Goal: Transaction & Acquisition: Obtain resource

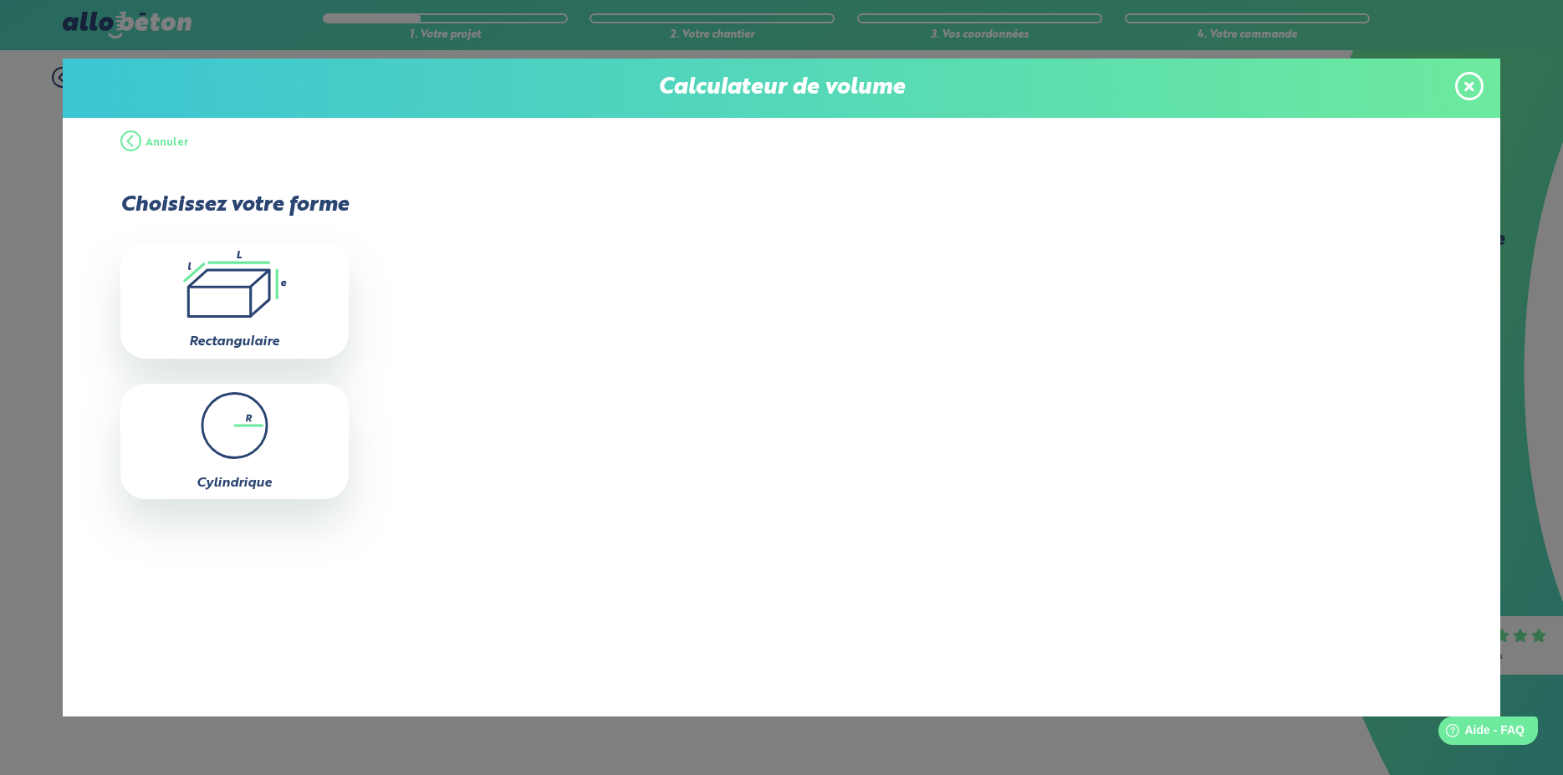
click at [125, 137] on button "Annuler" at bounding box center [154, 143] width 69 height 50
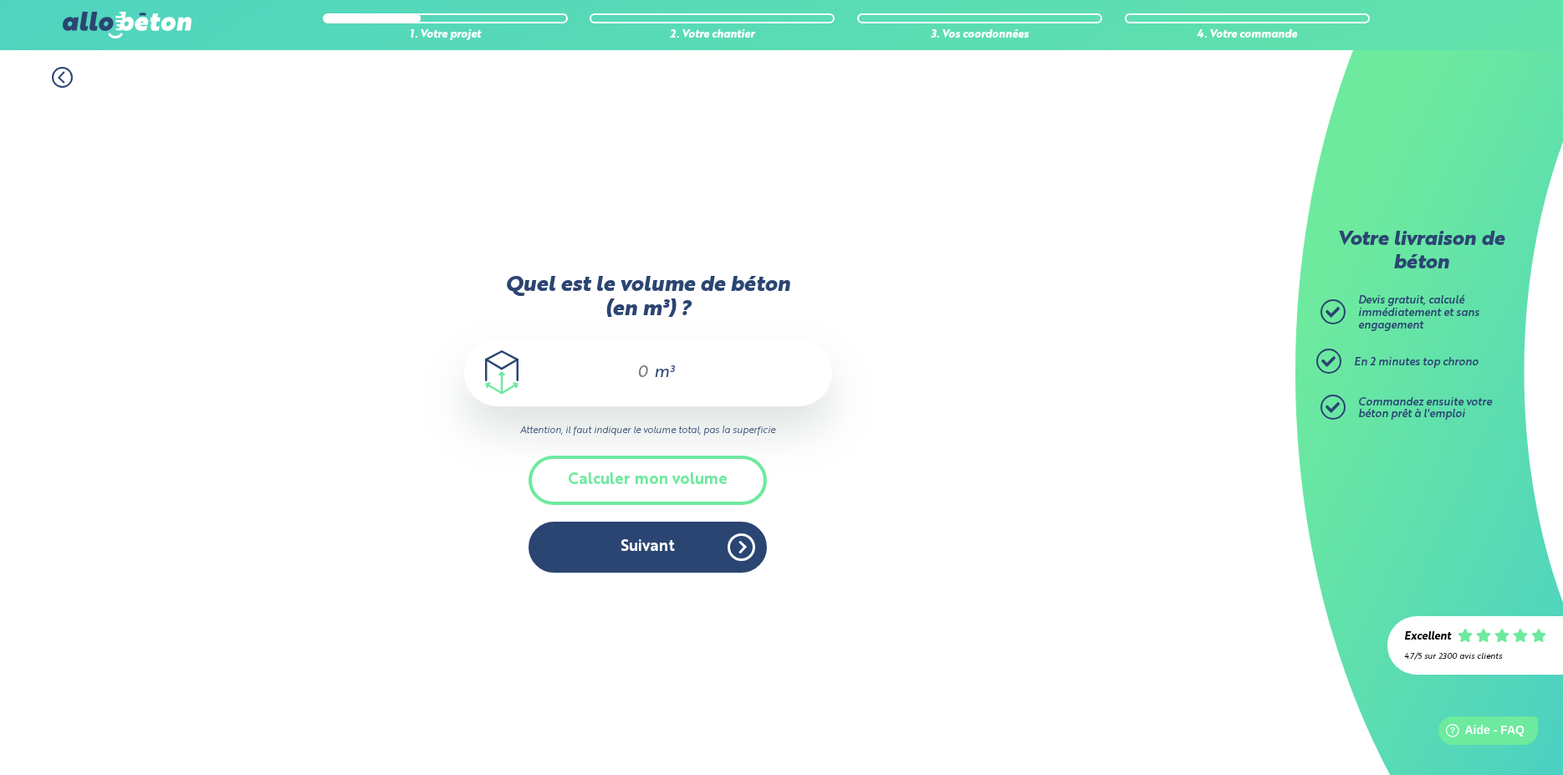
click at [633, 383] on input "Quel est le volume de béton (en m³) ?" at bounding box center [635, 373] width 28 height 20
type input "8"
click at [664, 477] on button "Calculer mon volume" at bounding box center [648, 480] width 238 height 49
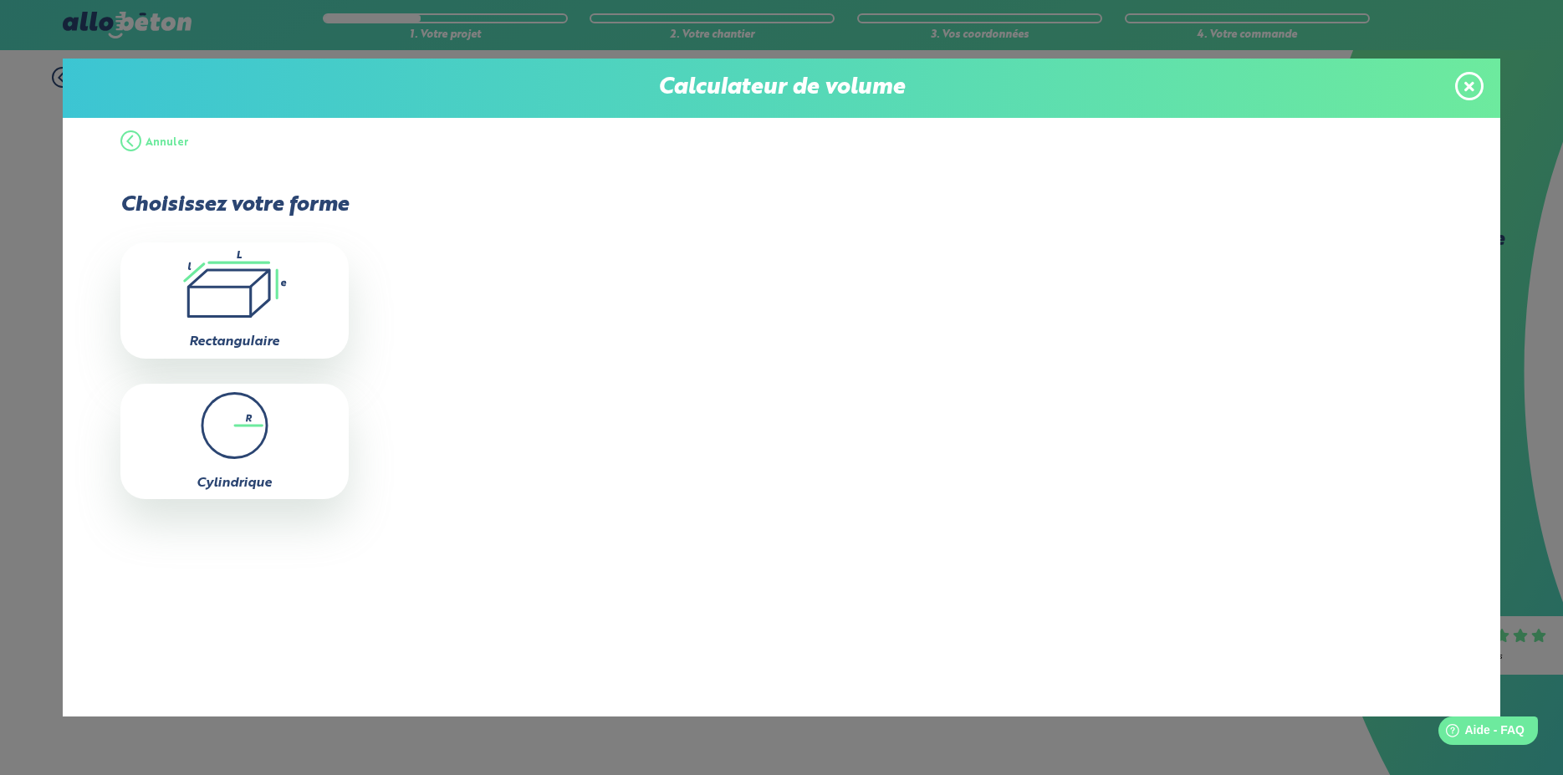
click at [125, 141] on button "Annuler" at bounding box center [154, 143] width 69 height 50
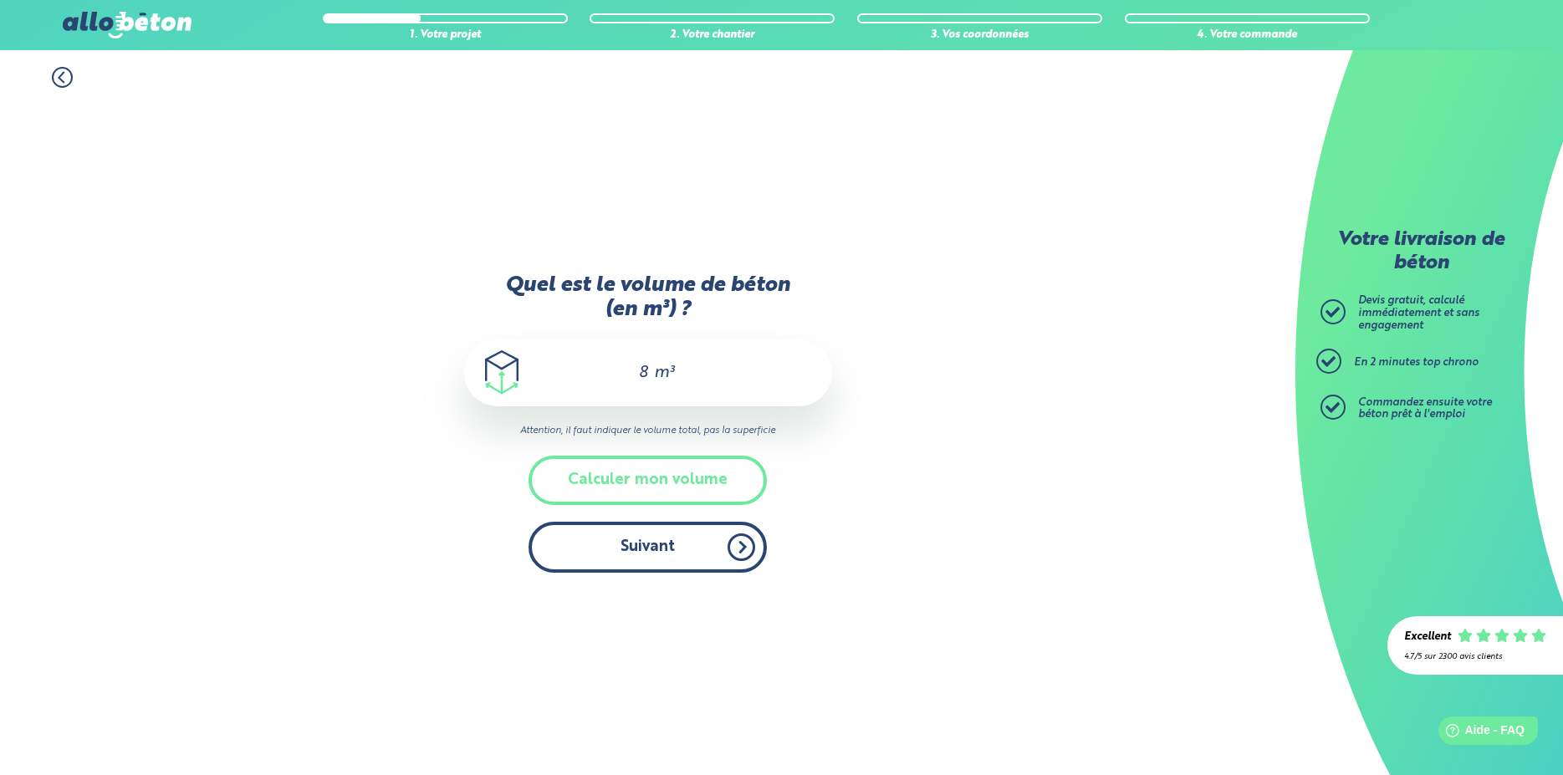
click at [668, 547] on button "Suivant" at bounding box center [648, 547] width 238 height 51
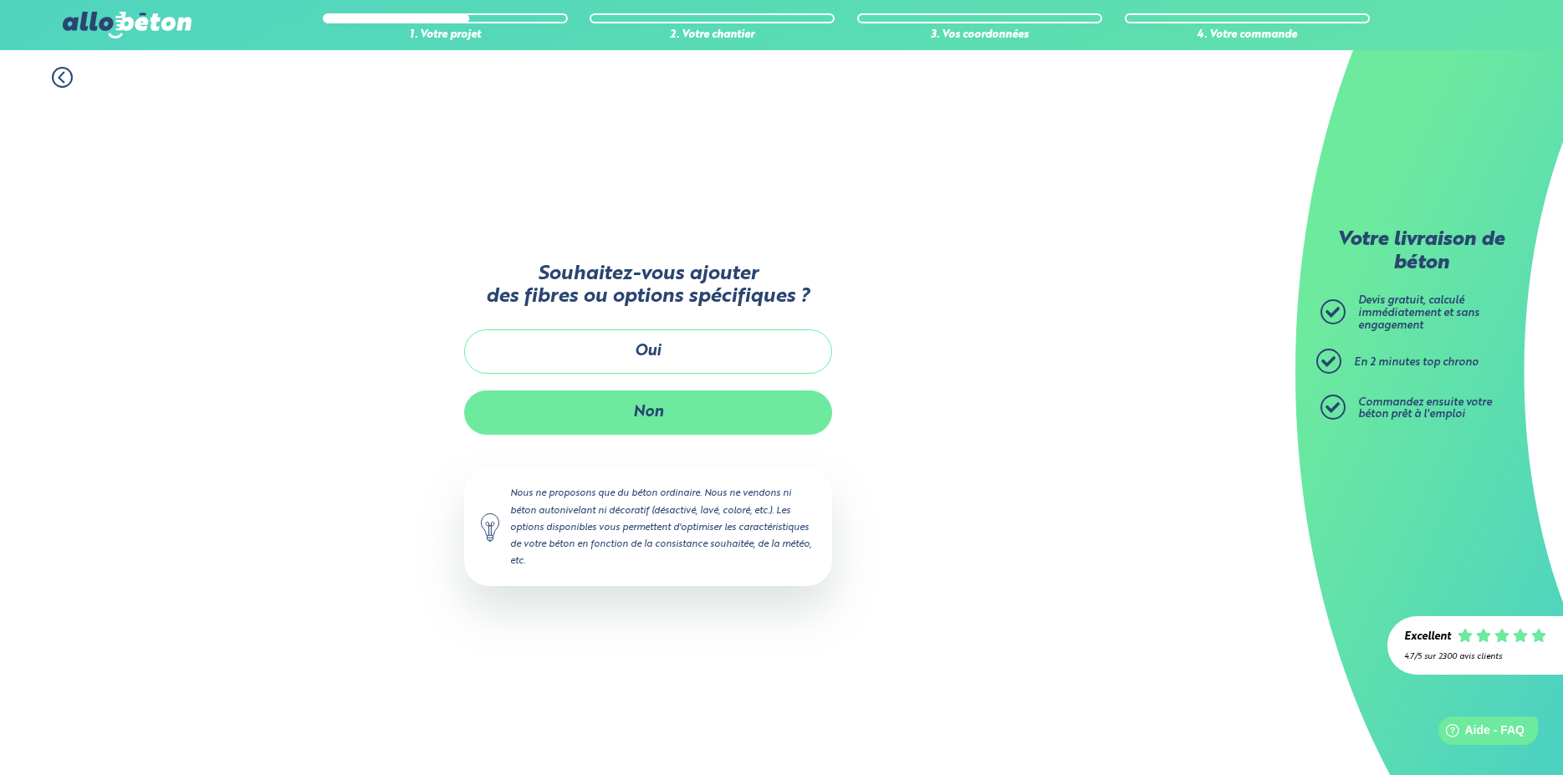
click at [652, 417] on button "Non" at bounding box center [648, 413] width 368 height 44
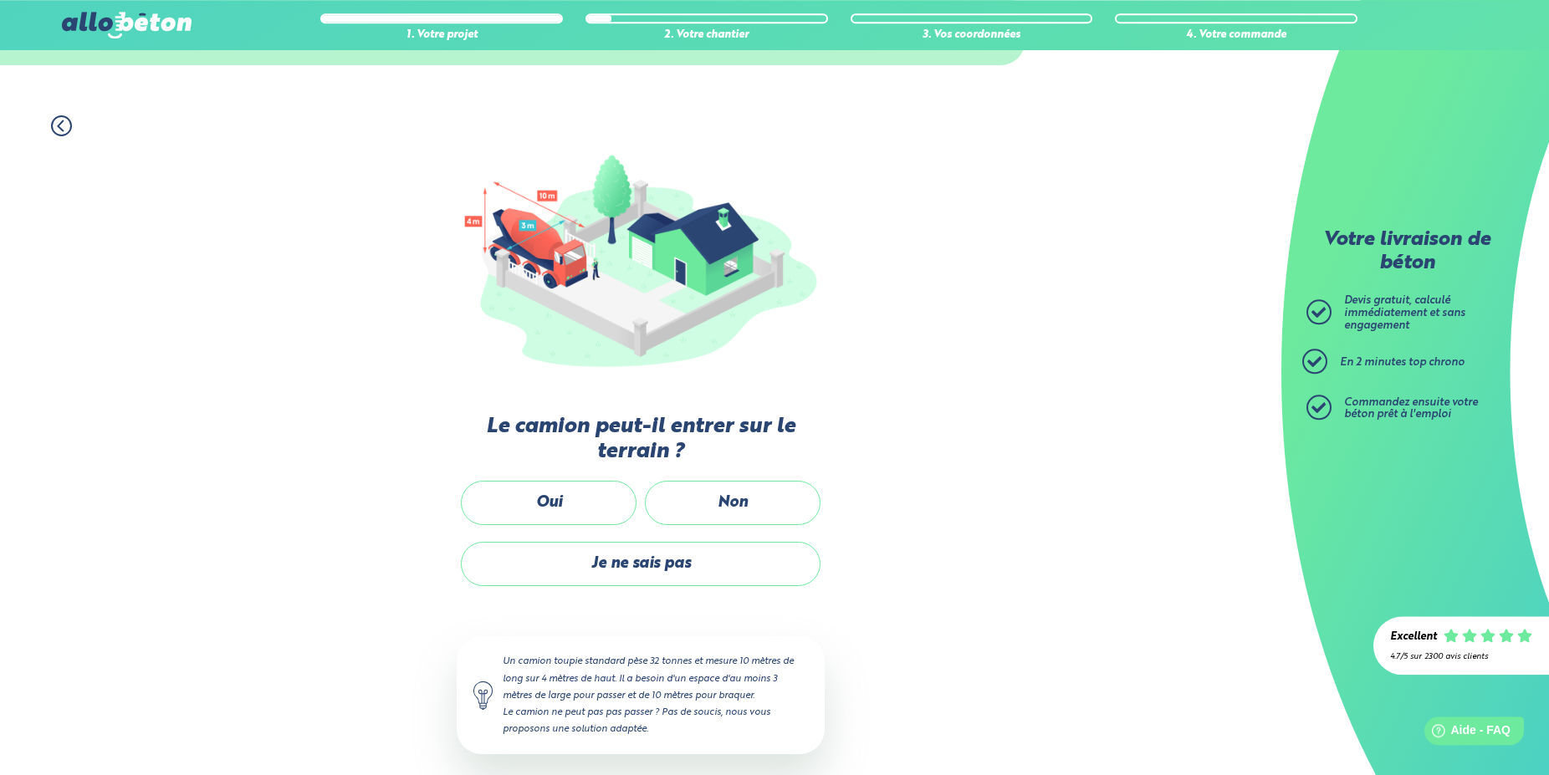
scroll to position [98, 0]
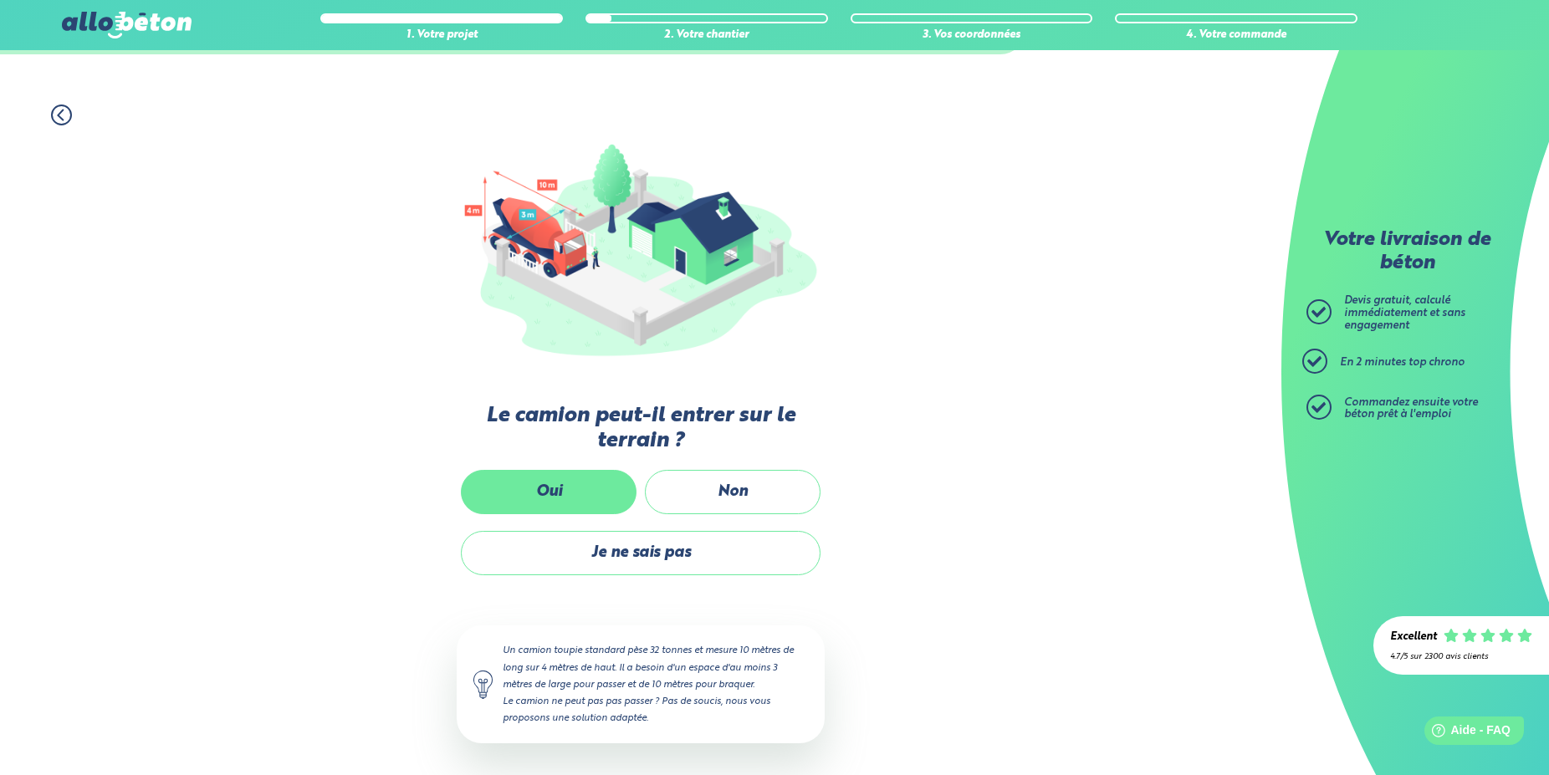
click at [547, 495] on label "Oui" at bounding box center [549, 492] width 176 height 44
click at [0, 0] on input "Oui" at bounding box center [0, 0] width 0 height 0
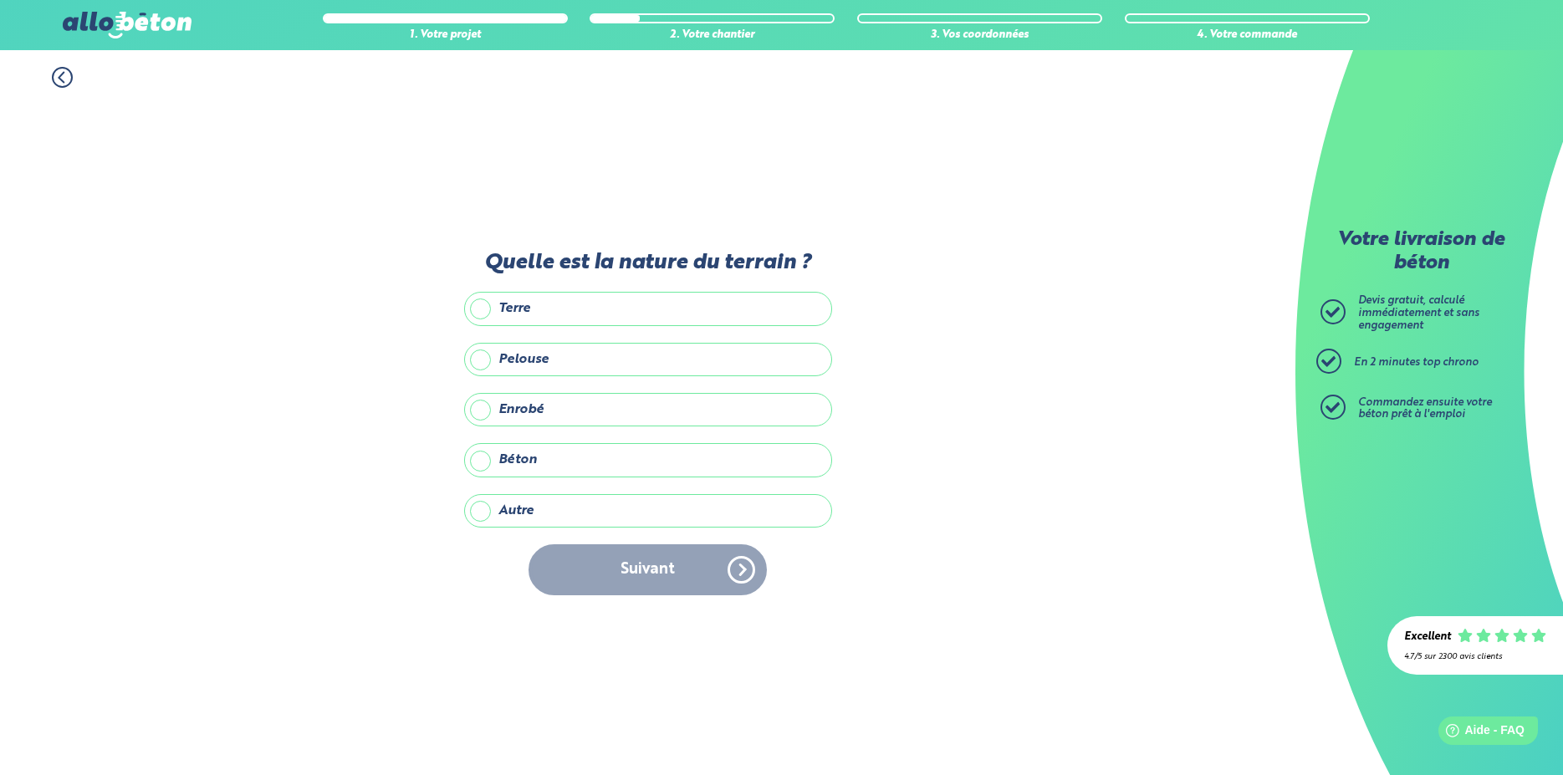
click at [534, 414] on label "Enrobé" at bounding box center [648, 409] width 368 height 33
click at [0, 0] on input "Enrobé" at bounding box center [0, 0] width 0 height 0
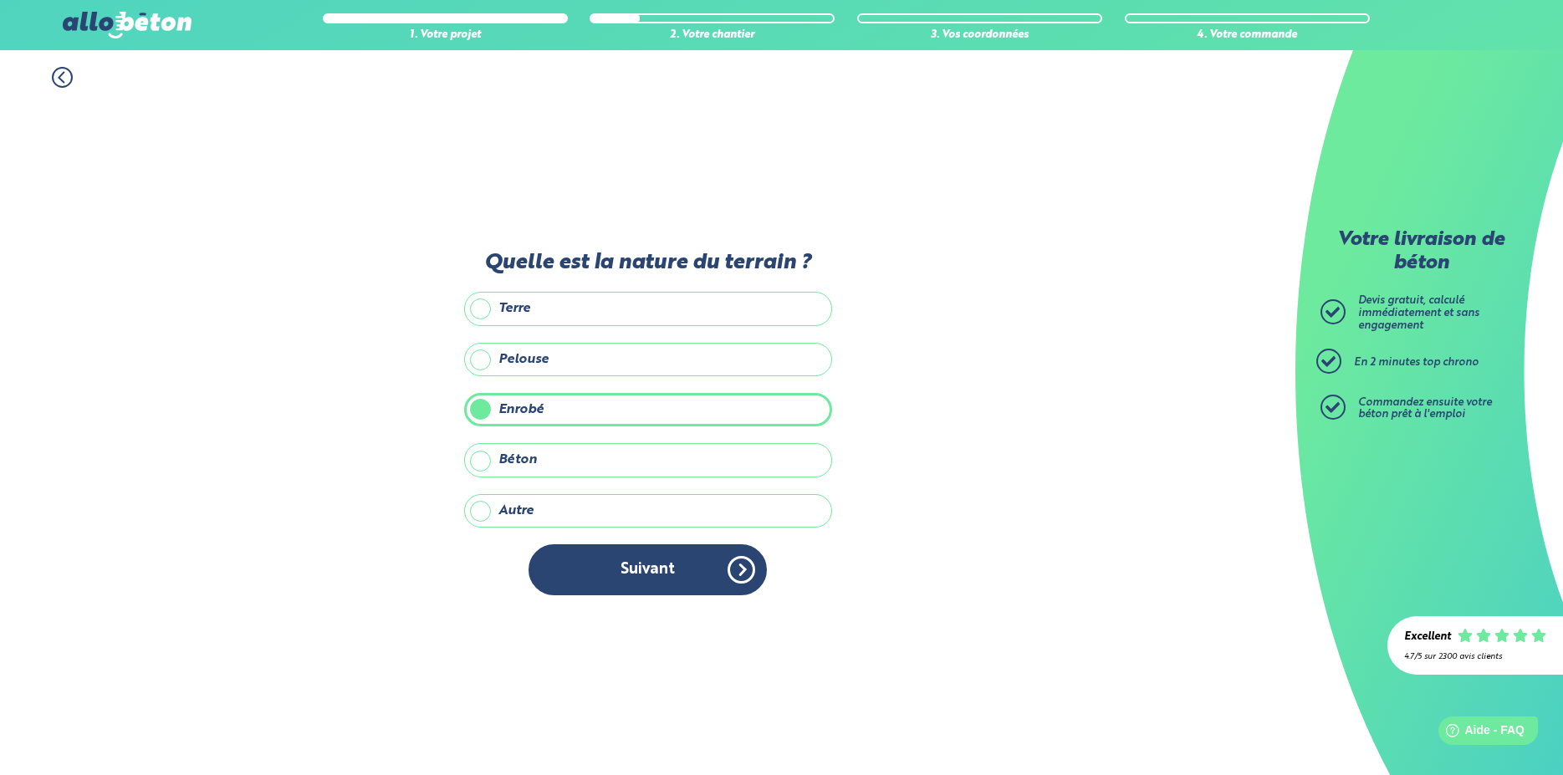
click at [484, 412] on label "Enrobé" at bounding box center [648, 409] width 368 height 33
click at [0, 0] on input "Enrobé" at bounding box center [0, 0] width 0 height 0
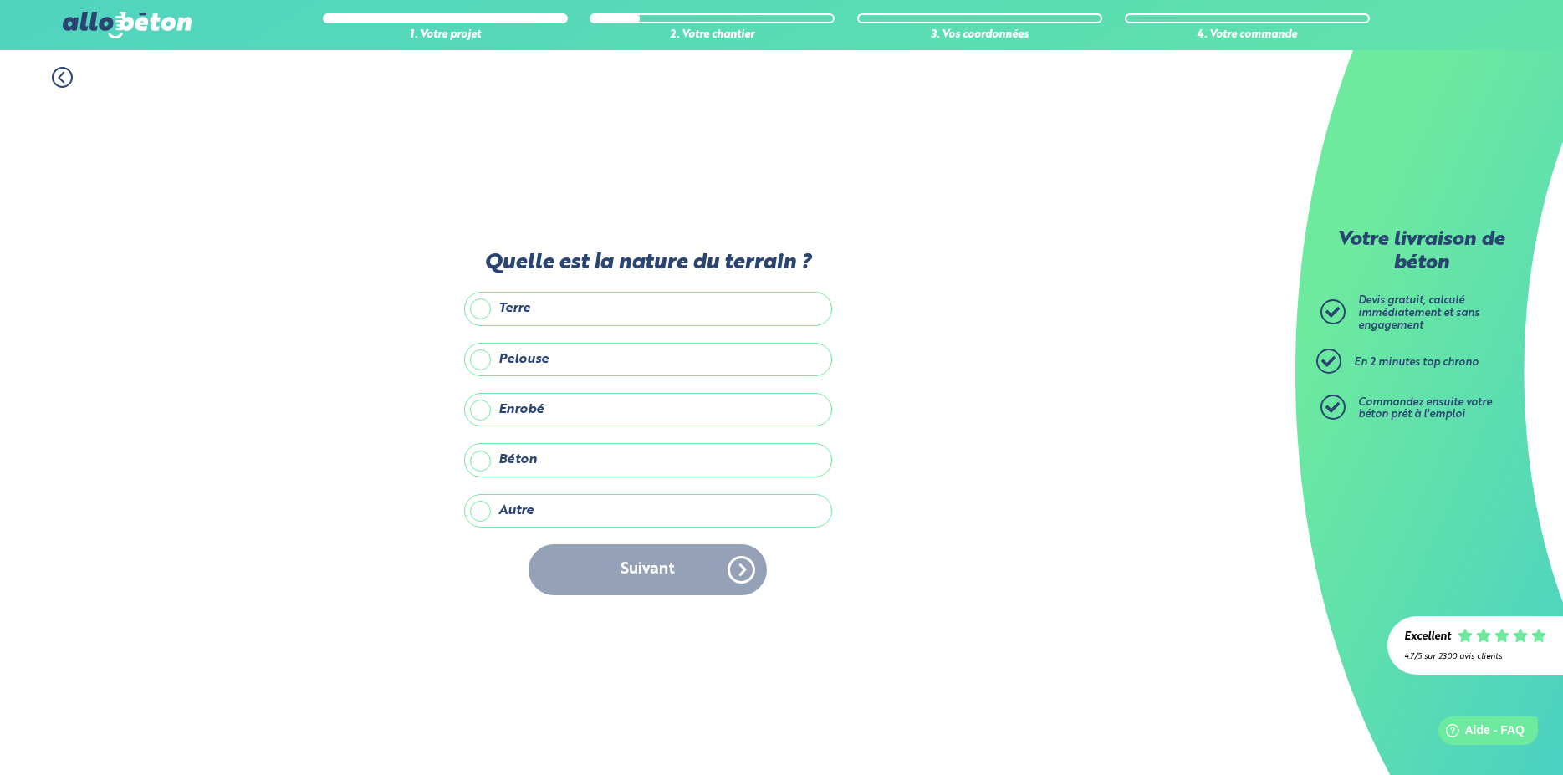
click at [482, 513] on label "Autre" at bounding box center [648, 510] width 368 height 33
click at [0, 0] on input "Autre" at bounding box center [0, 0] width 0 height 0
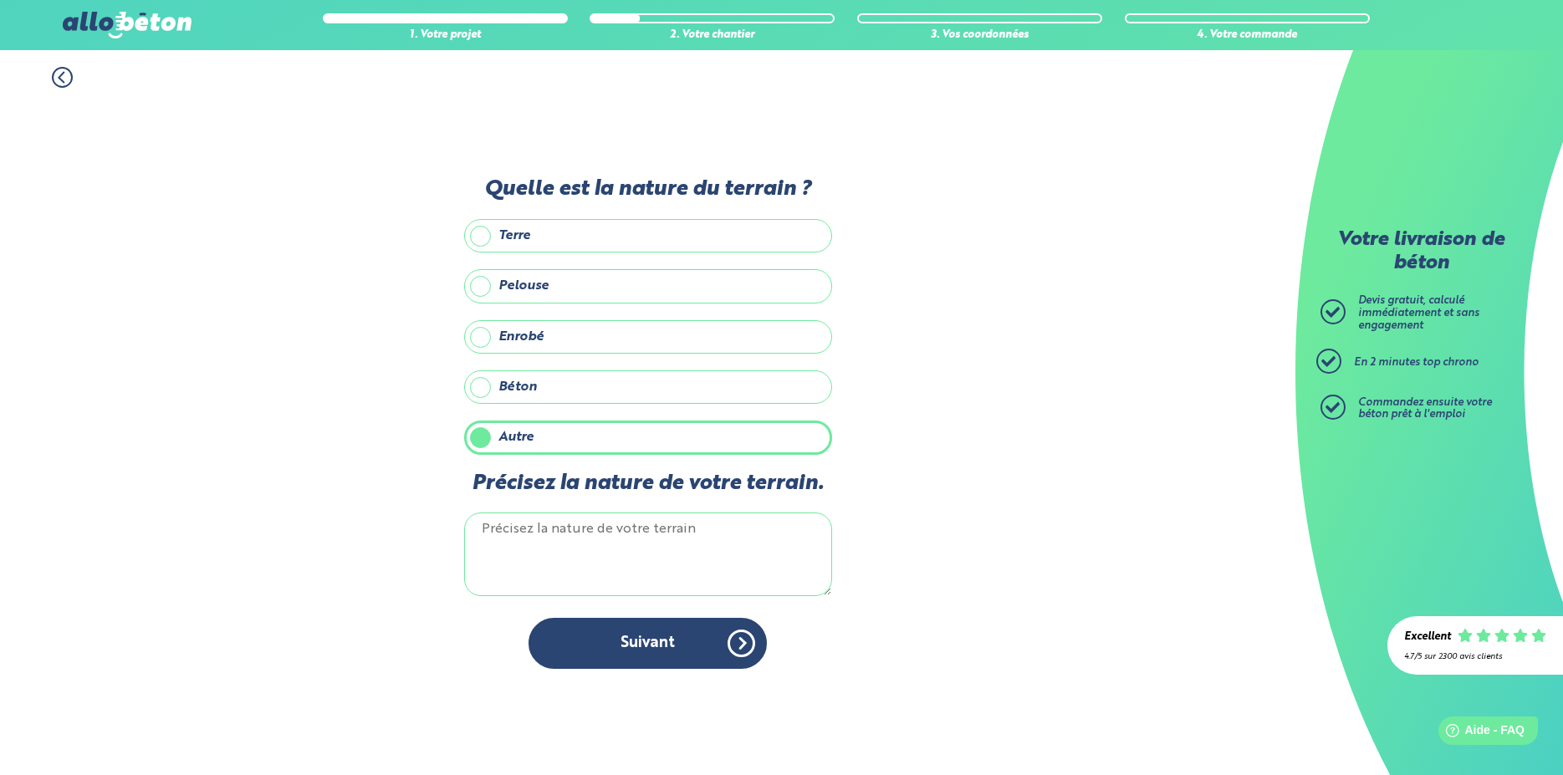
click at [505, 533] on textarea "Précisez la nature de votre terrain." at bounding box center [648, 555] width 368 height 84
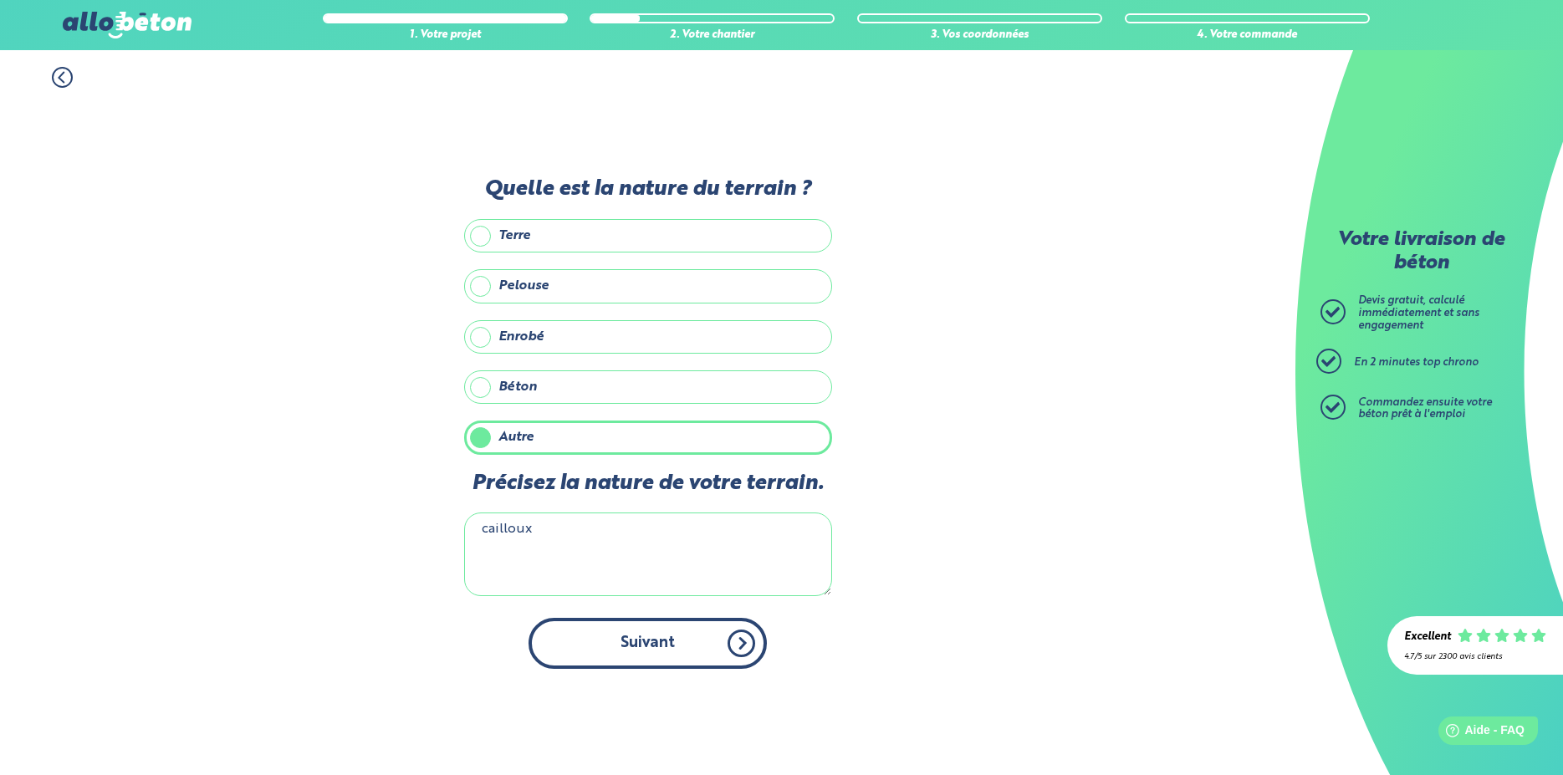
type textarea "cailloux"
click at [663, 652] on button "Suivant" at bounding box center [648, 643] width 238 height 51
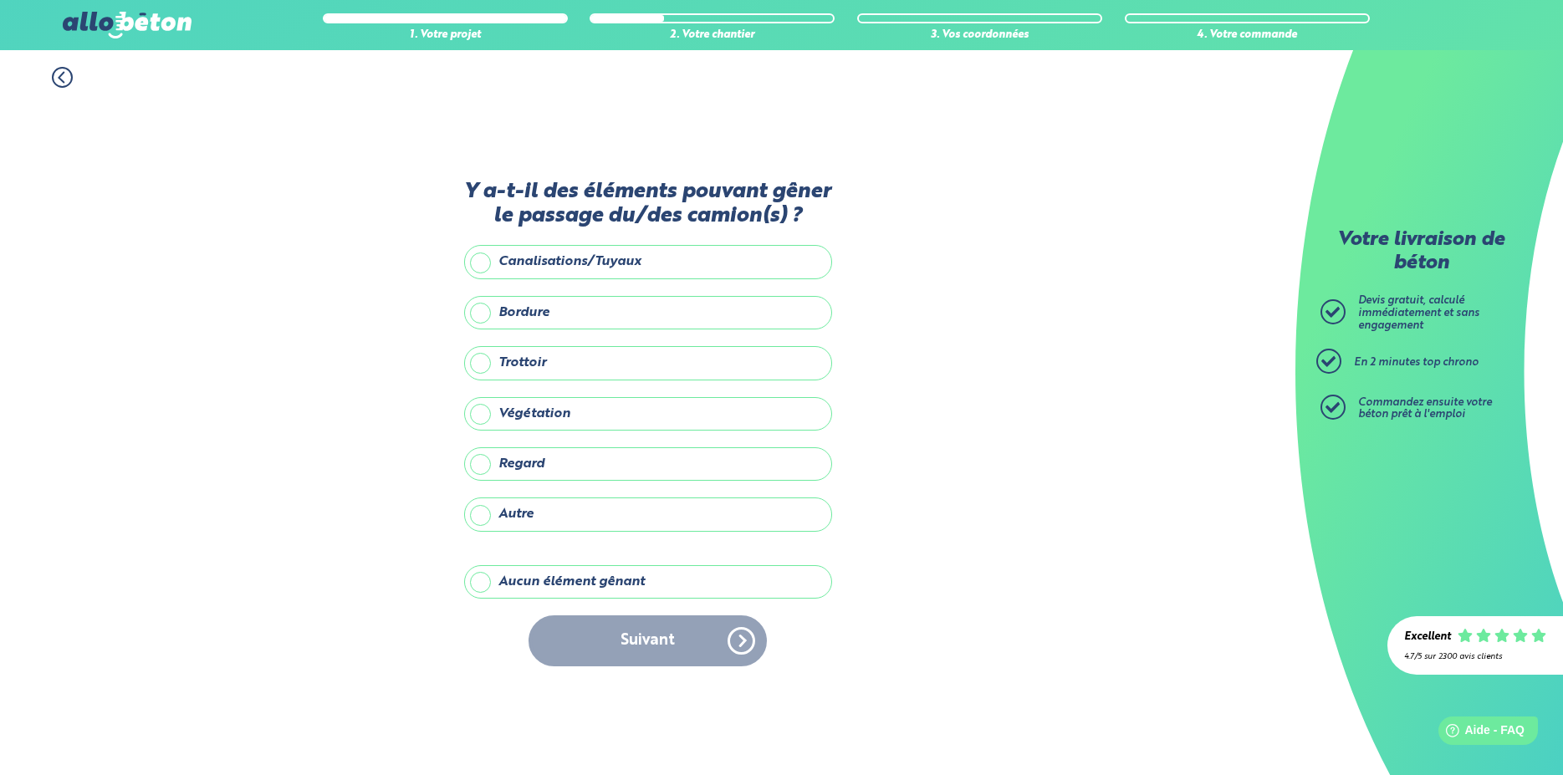
click at [617, 586] on label "Aucun élément gênant" at bounding box center [648, 581] width 368 height 33
click at [0, 0] on input "Aucun élément gênant" at bounding box center [0, 0] width 0 height 0
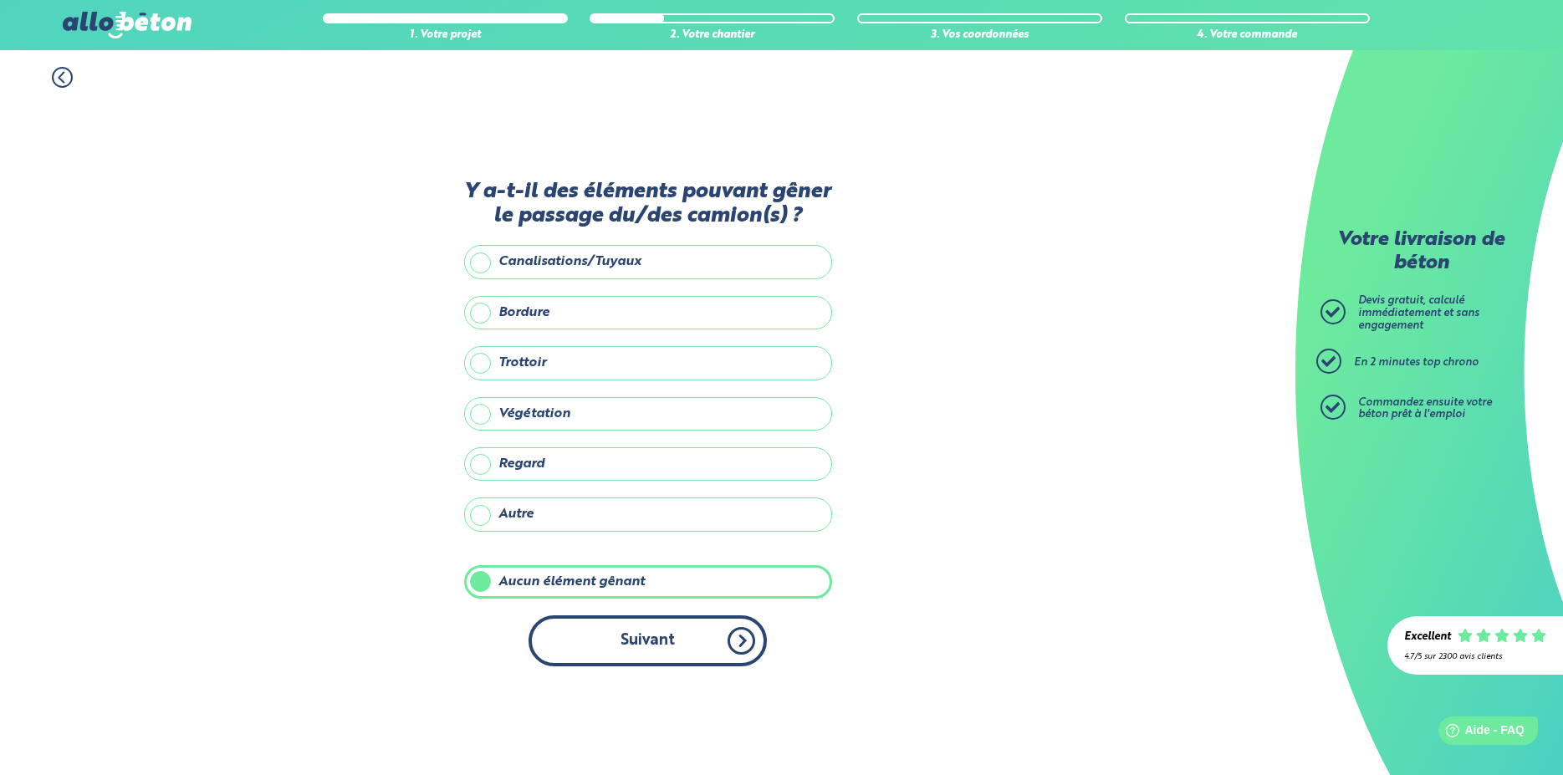
click at [642, 638] on button "Suivant" at bounding box center [648, 641] width 238 height 51
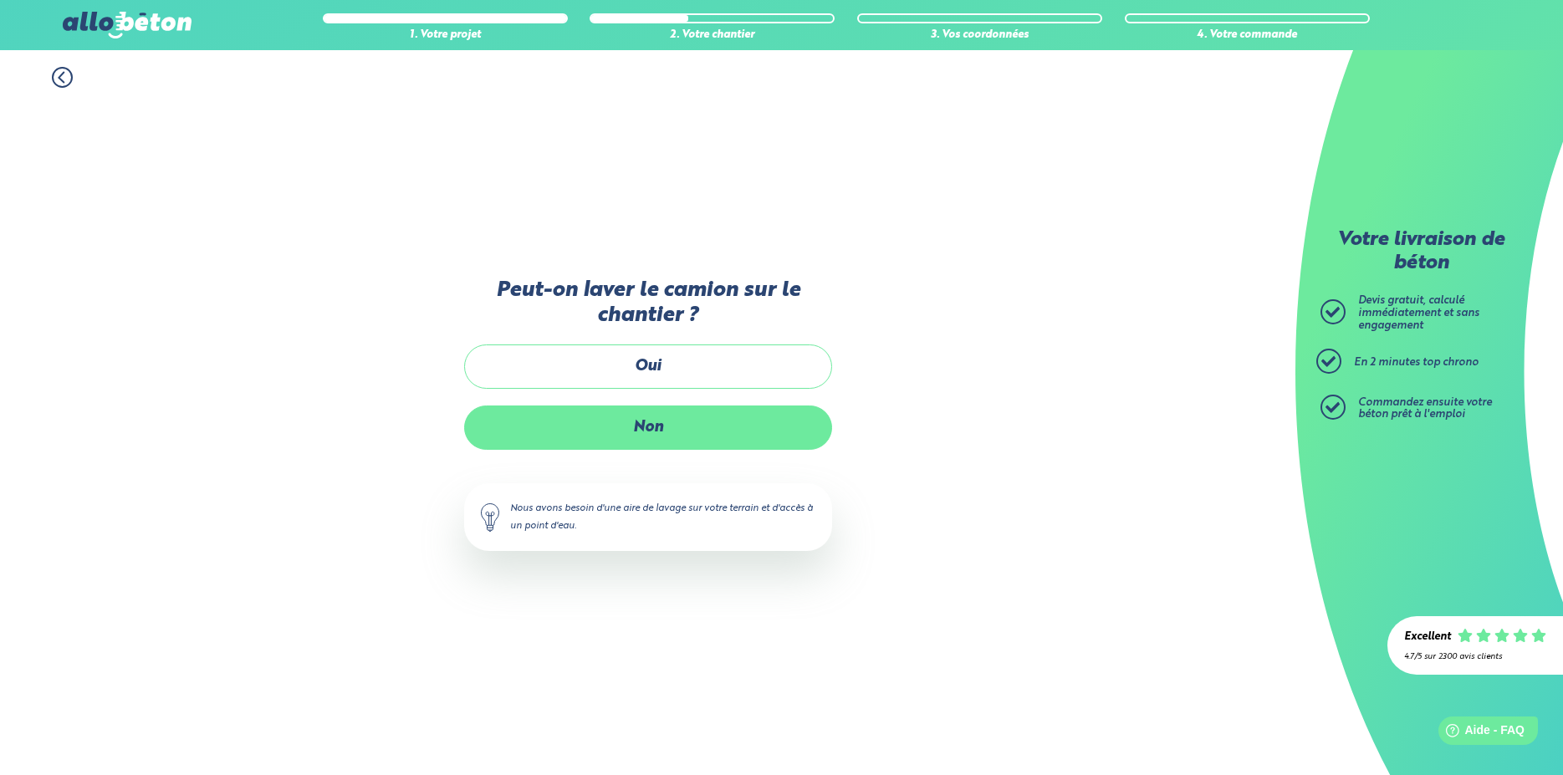
click at [644, 427] on label "Non" at bounding box center [648, 428] width 368 height 44
click at [0, 0] on input "Non" at bounding box center [0, 0] width 0 height 0
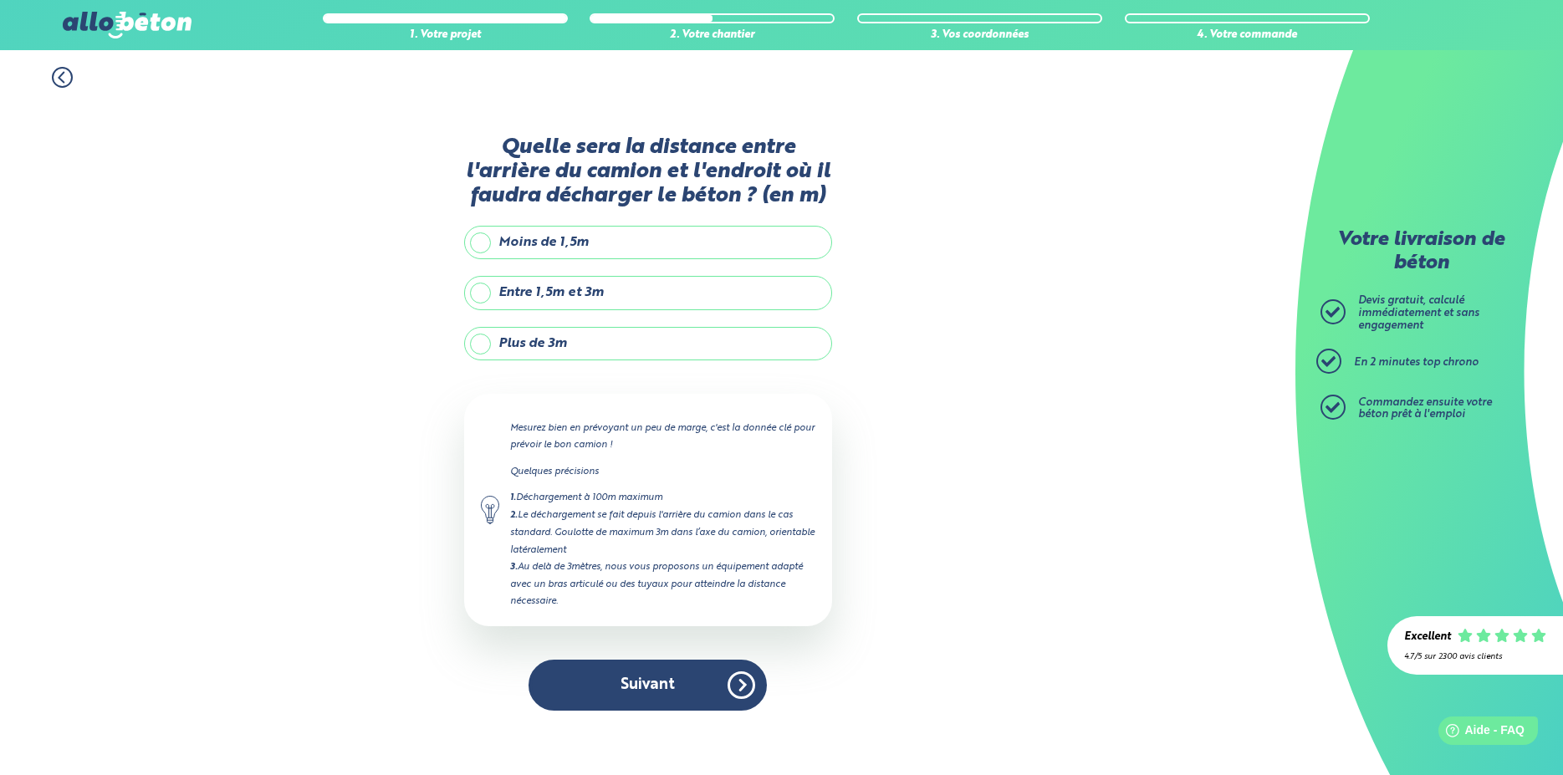
click at [575, 295] on label "Entre 1,5m et 3m" at bounding box center [648, 292] width 368 height 33
click at [0, 0] on input "Entre 1,5m et 3m" at bounding box center [0, 0] width 0 height 0
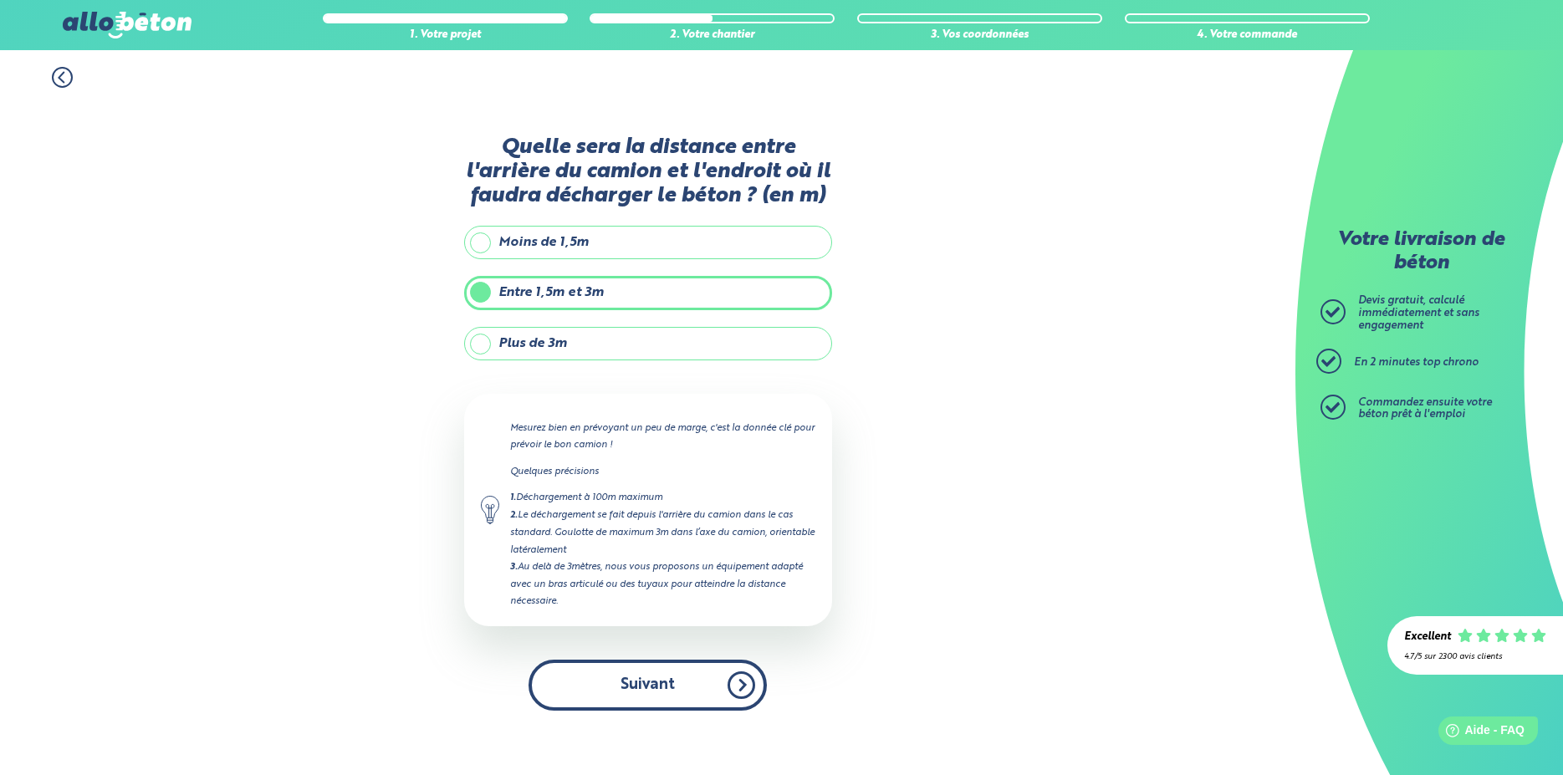
click at [621, 673] on button "Suivant" at bounding box center [648, 685] width 238 height 51
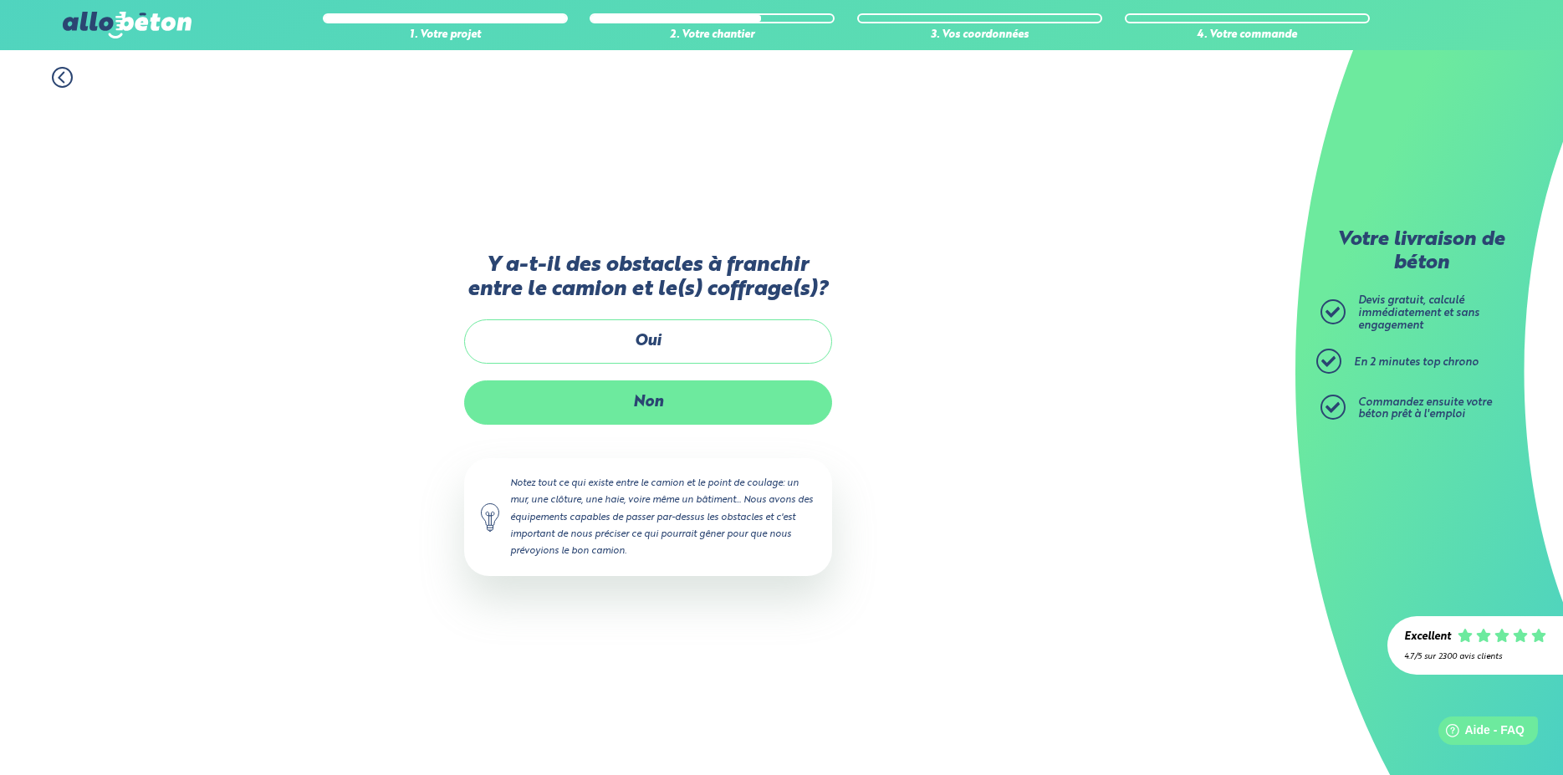
click at [667, 405] on label "Non" at bounding box center [648, 403] width 368 height 44
click at [0, 0] on input "Non" at bounding box center [0, 0] width 0 height 0
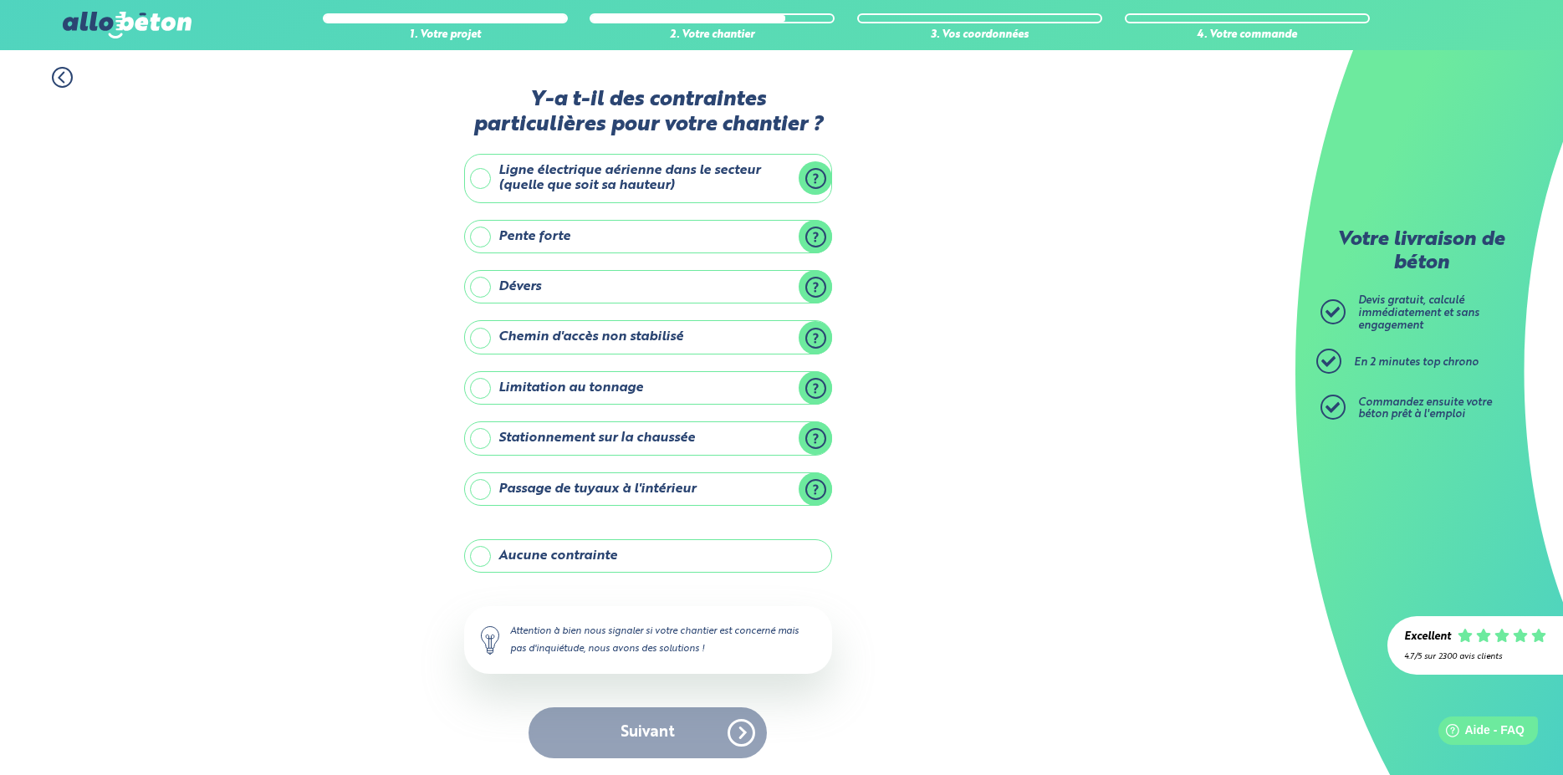
click at [483, 178] on label "Ligne électrique aérienne dans le secteur (quelle que soit sa hauteur)" at bounding box center [648, 178] width 368 height 49
click at [0, 0] on input "Ligne électrique aérienne dans le secteur (quelle que soit sa hauteur)" at bounding box center [0, 0] width 0 height 0
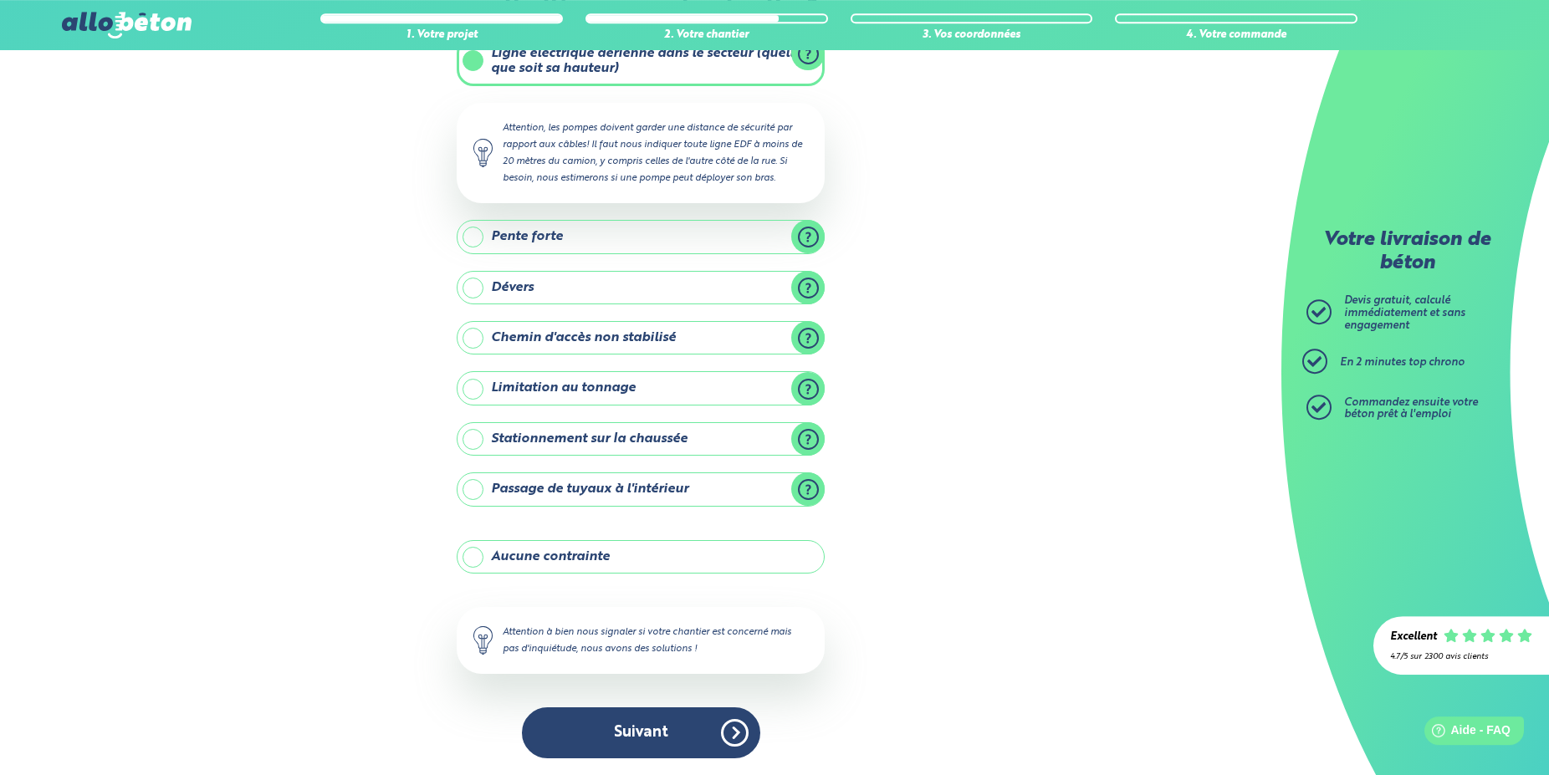
scroll to position [118, 0]
click at [473, 435] on label "Stationnement sur la chaussée" at bounding box center [641, 438] width 368 height 33
click at [0, 0] on input "Stationnement sur la chaussée" at bounding box center [0, 0] width 0 height 0
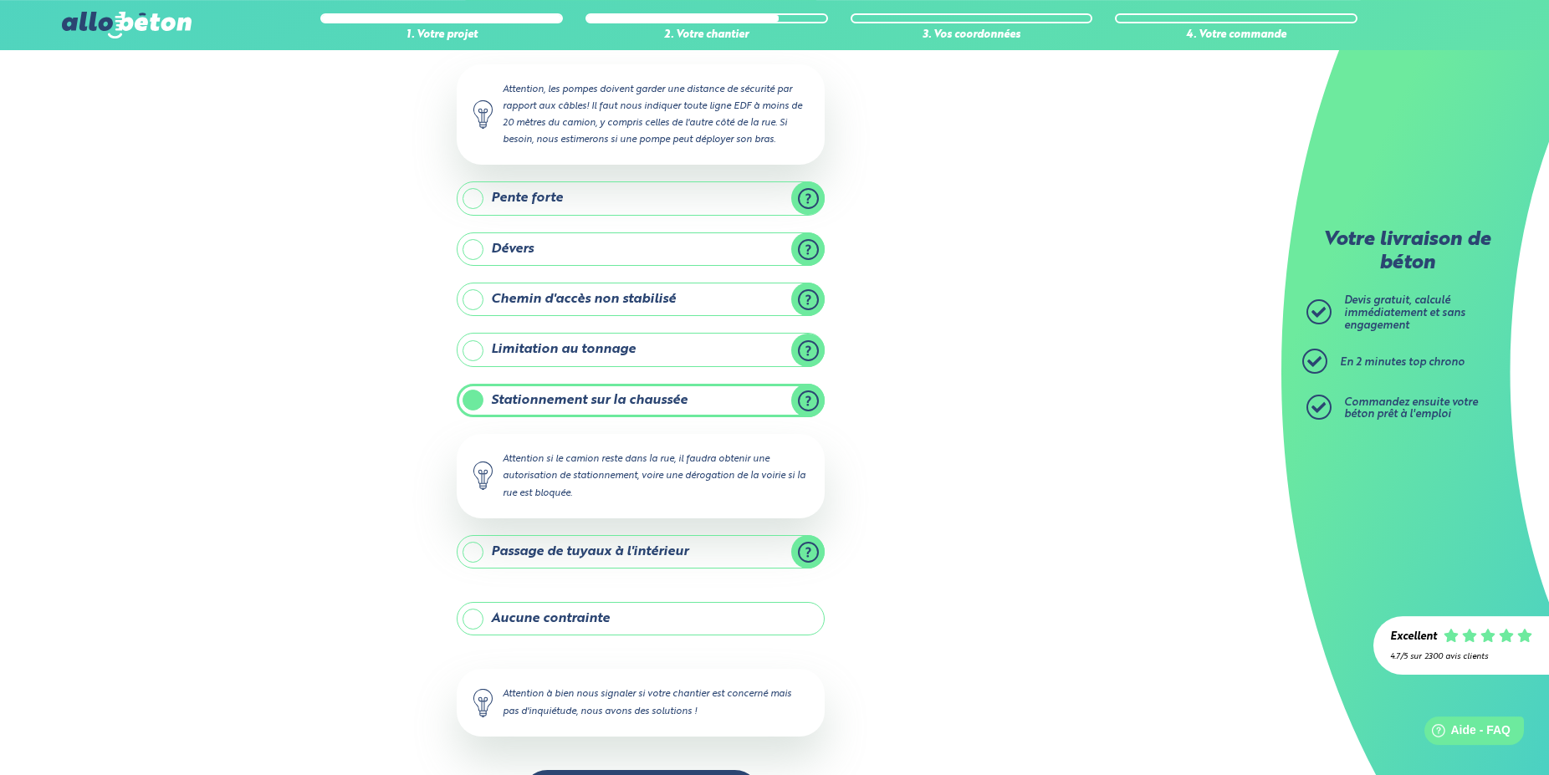
scroll to position [218, 0]
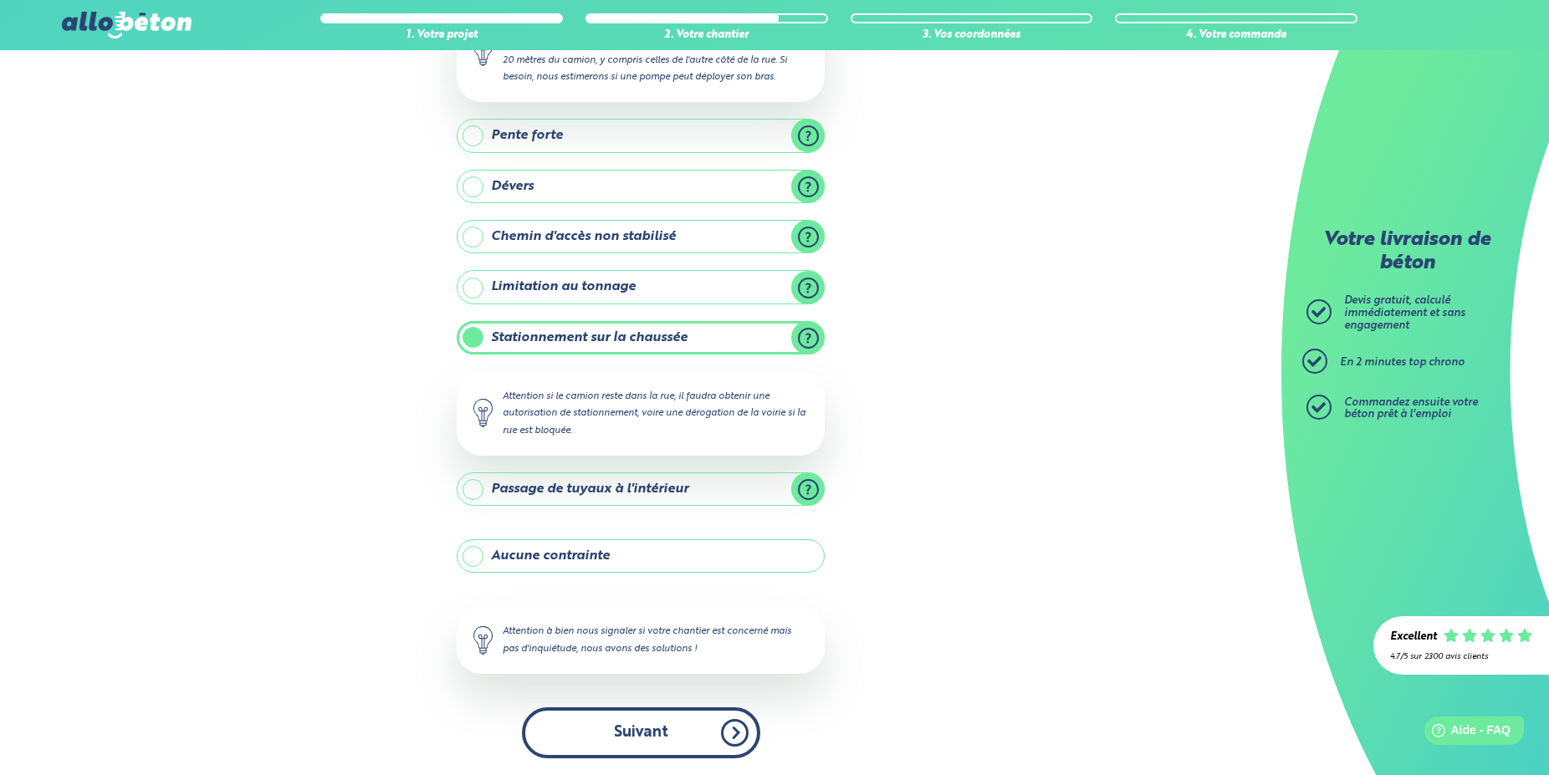
click at [632, 729] on button "Suivant" at bounding box center [641, 733] width 238 height 51
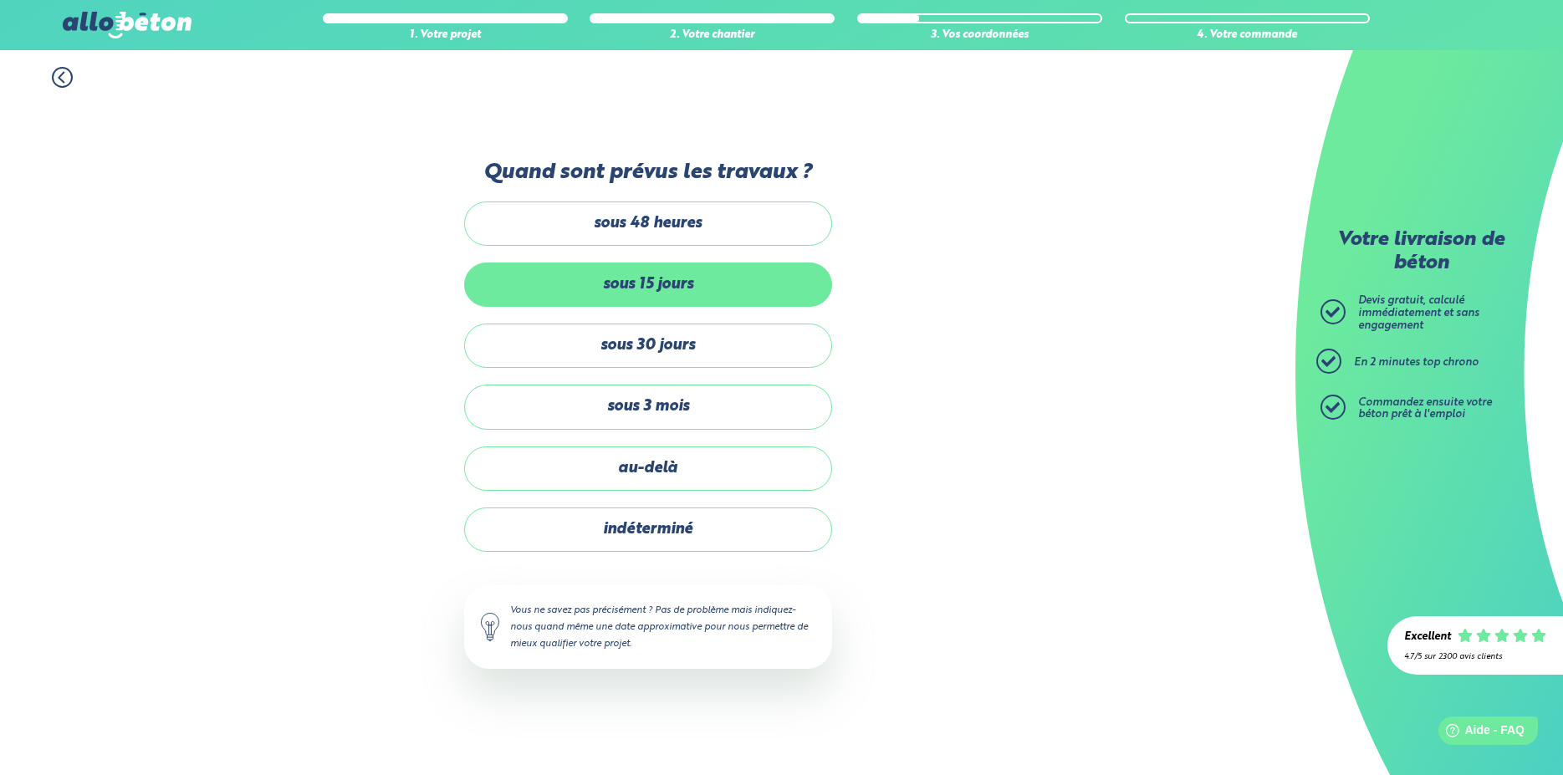
click at [646, 287] on label "sous 15 jours" at bounding box center [648, 285] width 368 height 44
click at [0, 0] on input "sous 15 jours" at bounding box center [0, 0] width 0 height 0
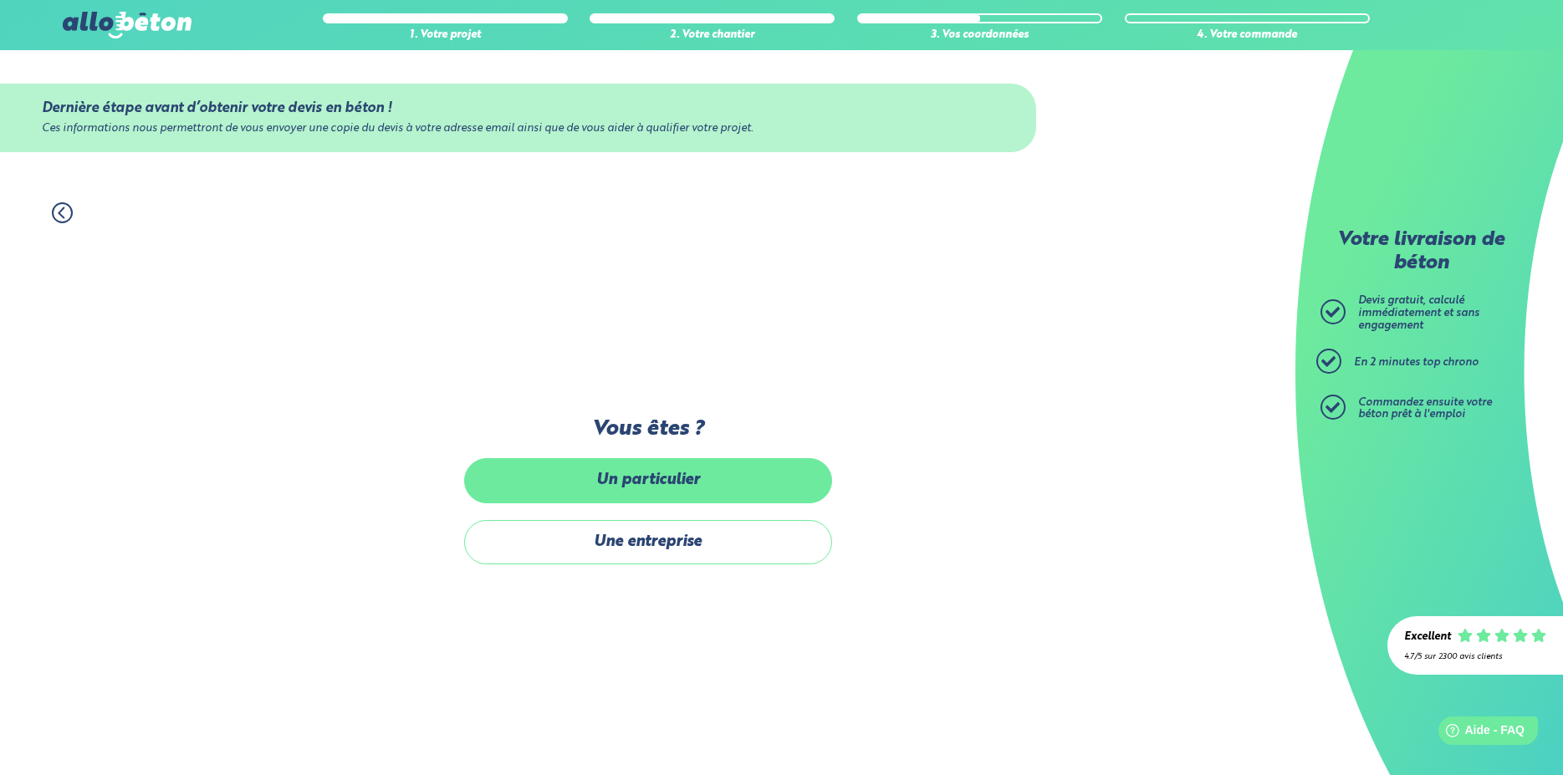
click at [621, 473] on label "Un particulier" at bounding box center [648, 480] width 368 height 44
click at [0, 0] on input "Un particulier" at bounding box center [0, 0] width 0 height 0
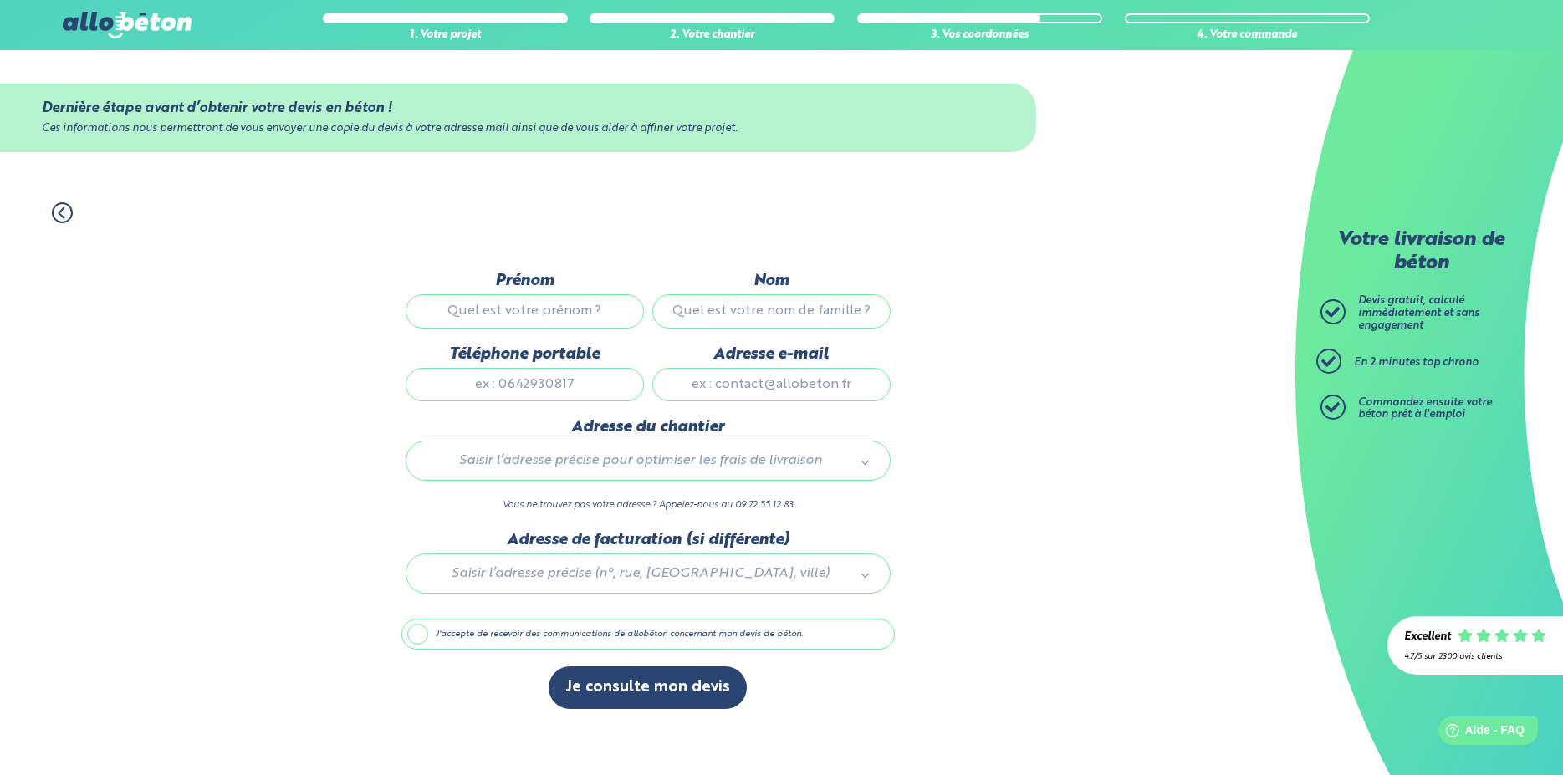
click at [529, 308] on input "Prénom" at bounding box center [525, 310] width 238 height 33
type input "[DEMOGRAPHIC_DATA]"
click at [712, 308] on input "Nom" at bounding box center [771, 310] width 238 height 33
type input "deveille"
click at [522, 381] on input "Téléphone portable" at bounding box center [525, 384] width 238 height 33
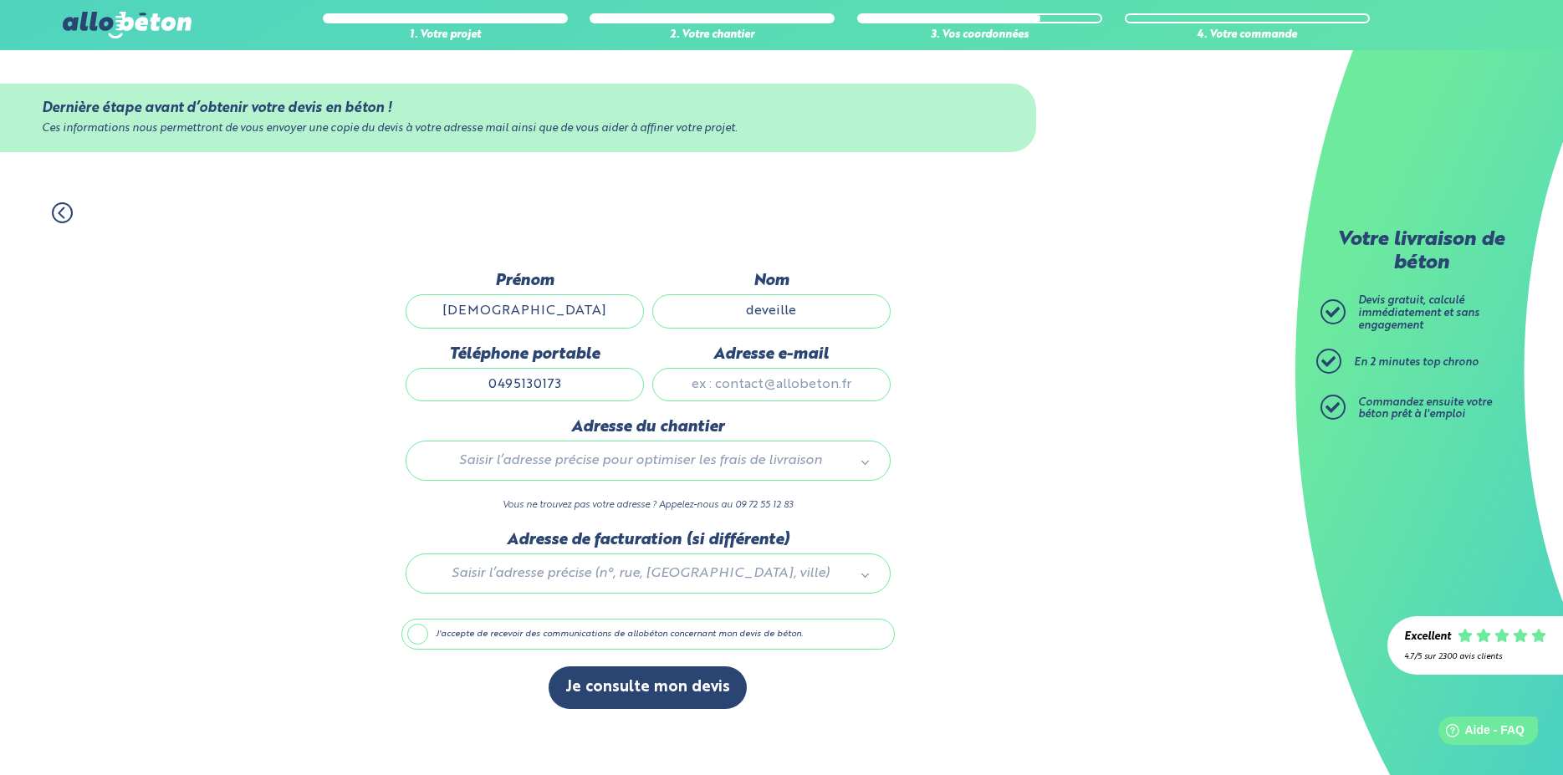
type input "0495130173"
click at [744, 389] on input "Adresse e-mail" at bounding box center [771, 384] width 238 height 33
type input "[EMAIL_ADDRESS][DOMAIN_NAME]"
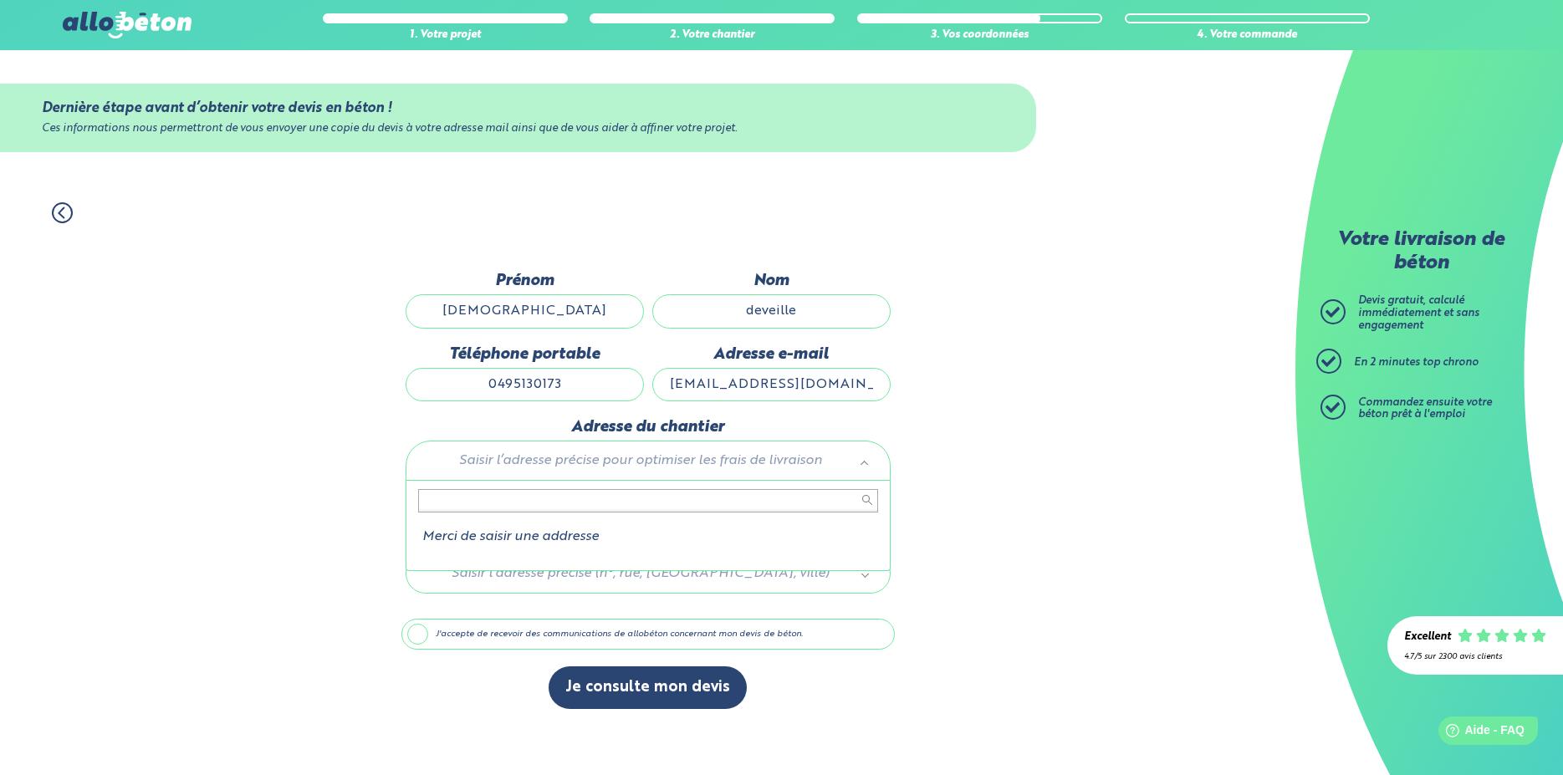
click at [866, 468] on body "09 72 55 12 83 Conseils et Appel Gratuits nos produits le béton prêt à l'emploi…" at bounding box center [781, 387] width 1563 height 775
click at [1064, 454] on body "09 72 55 12 83 Conseils et Appel Gratuits nos produits le béton prêt à l'emploi…" at bounding box center [781, 387] width 1563 height 775
click at [868, 464] on body "09 72 55 12 83 Conseils et Appel Gratuits nos produits le béton prêt à l'emploi…" at bounding box center [781, 387] width 1563 height 775
click at [613, 499] on input "text" at bounding box center [648, 500] width 460 height 23
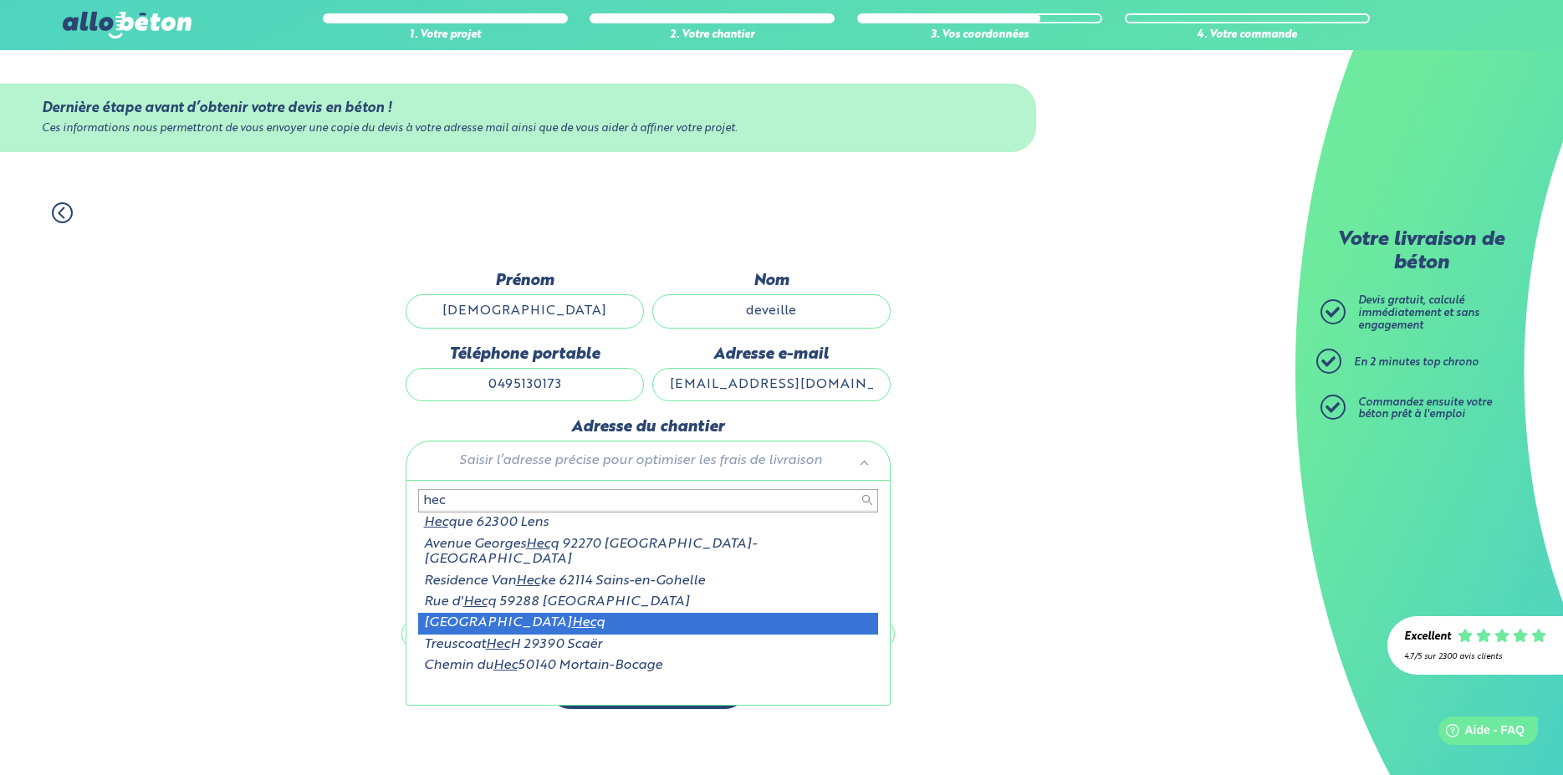
type input "hec"
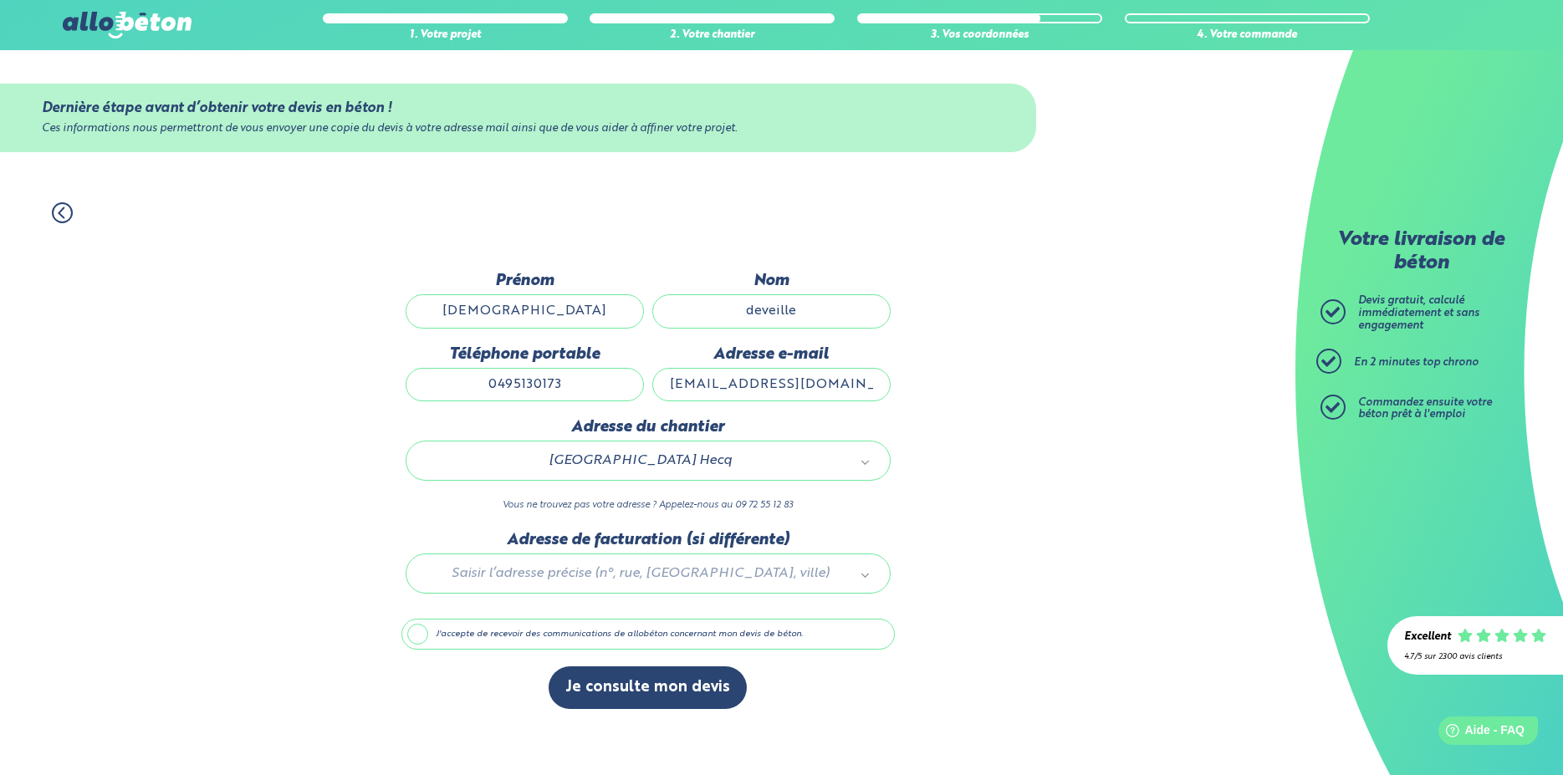
click at [867, 578] on div at bounding box center [647, 570] width 493 height 79
click at [534, 611] on input "text" at bounding box center [648, 612] width 460 height 23
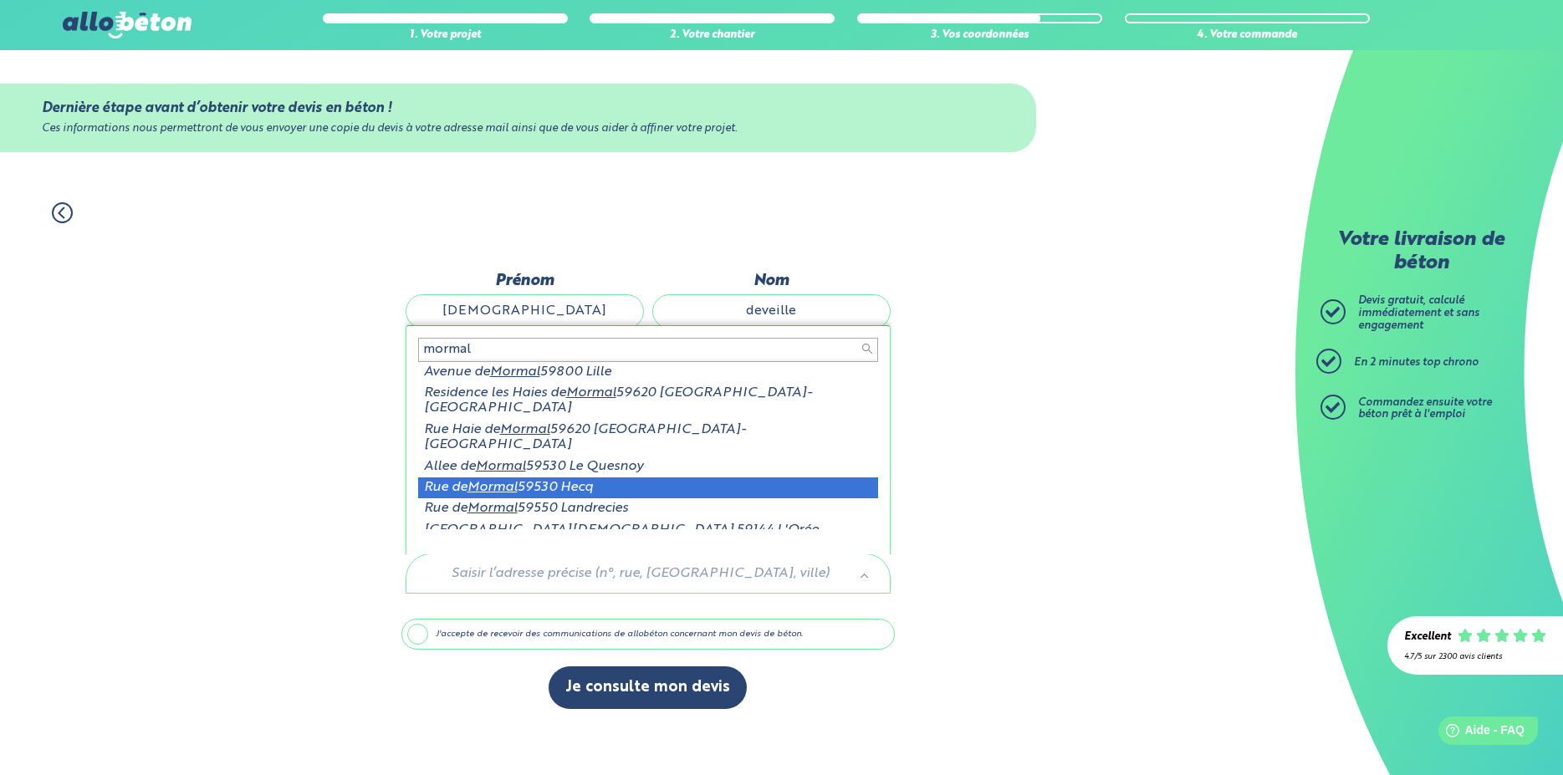
type input "mormal"
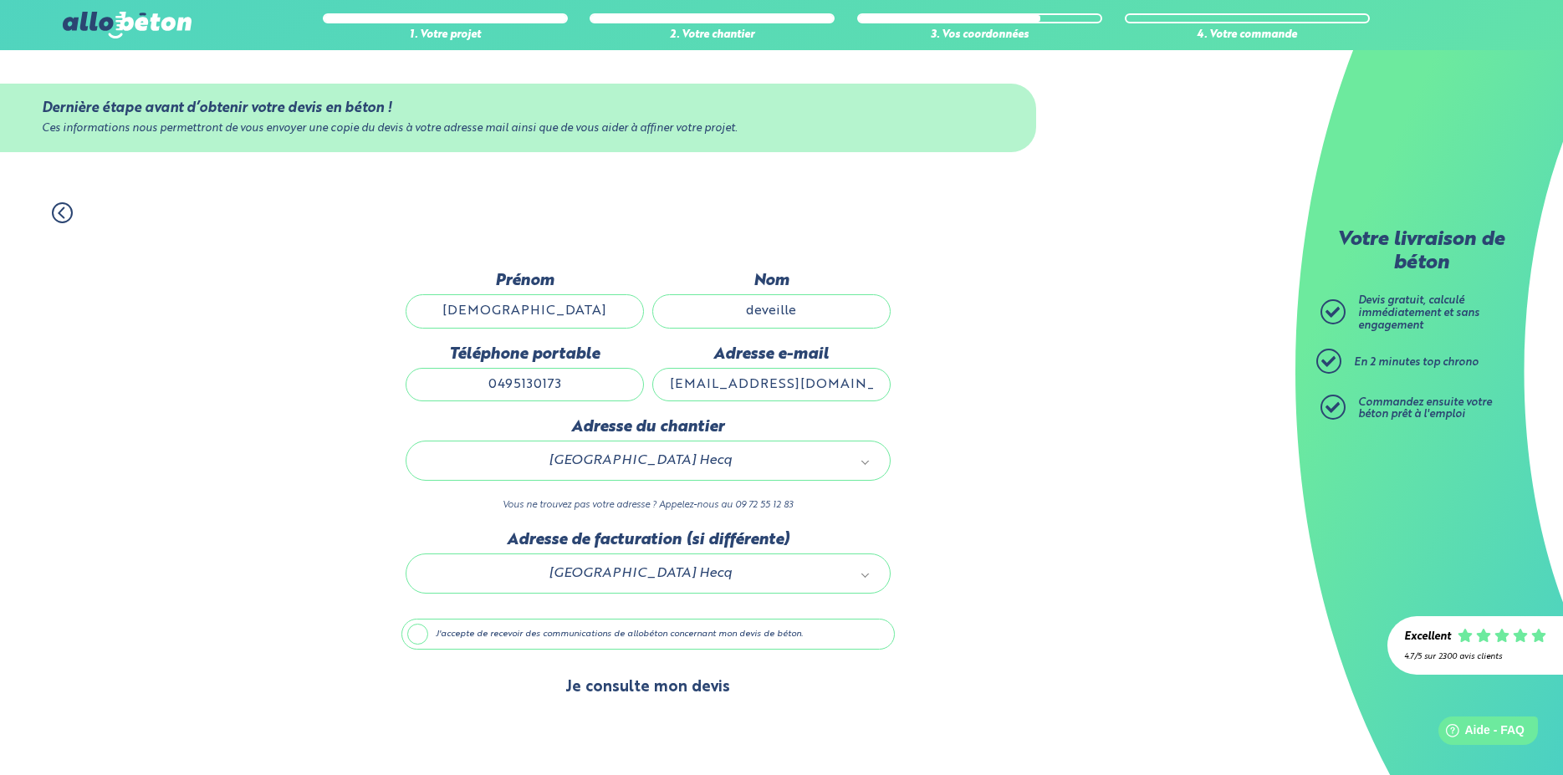
click at [613, 693] on button "Je consulte mon devis" at bounding box center [648, 688] width 198 height 43
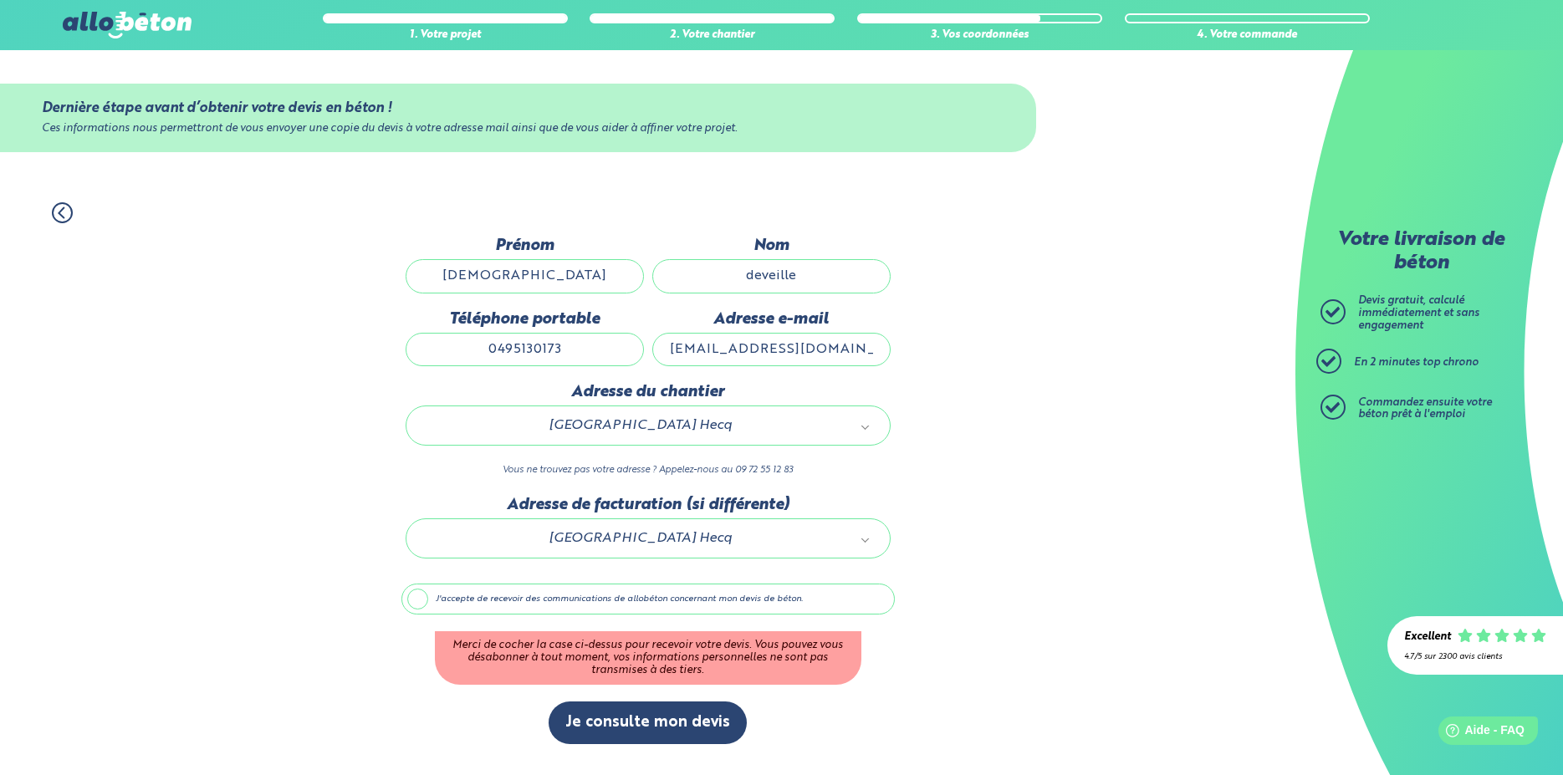
click at [415, 608] on label "J'accepte de recevoir des communications de allobéton concernant mon devis de b…" at bounding box center [647, 600] width 493 height 32
click at [0, 0] on input "J'accepte de recevoir des communications de allobéton concernant mon devis de b…" at bounding box center [0, 0] width 0 height 0
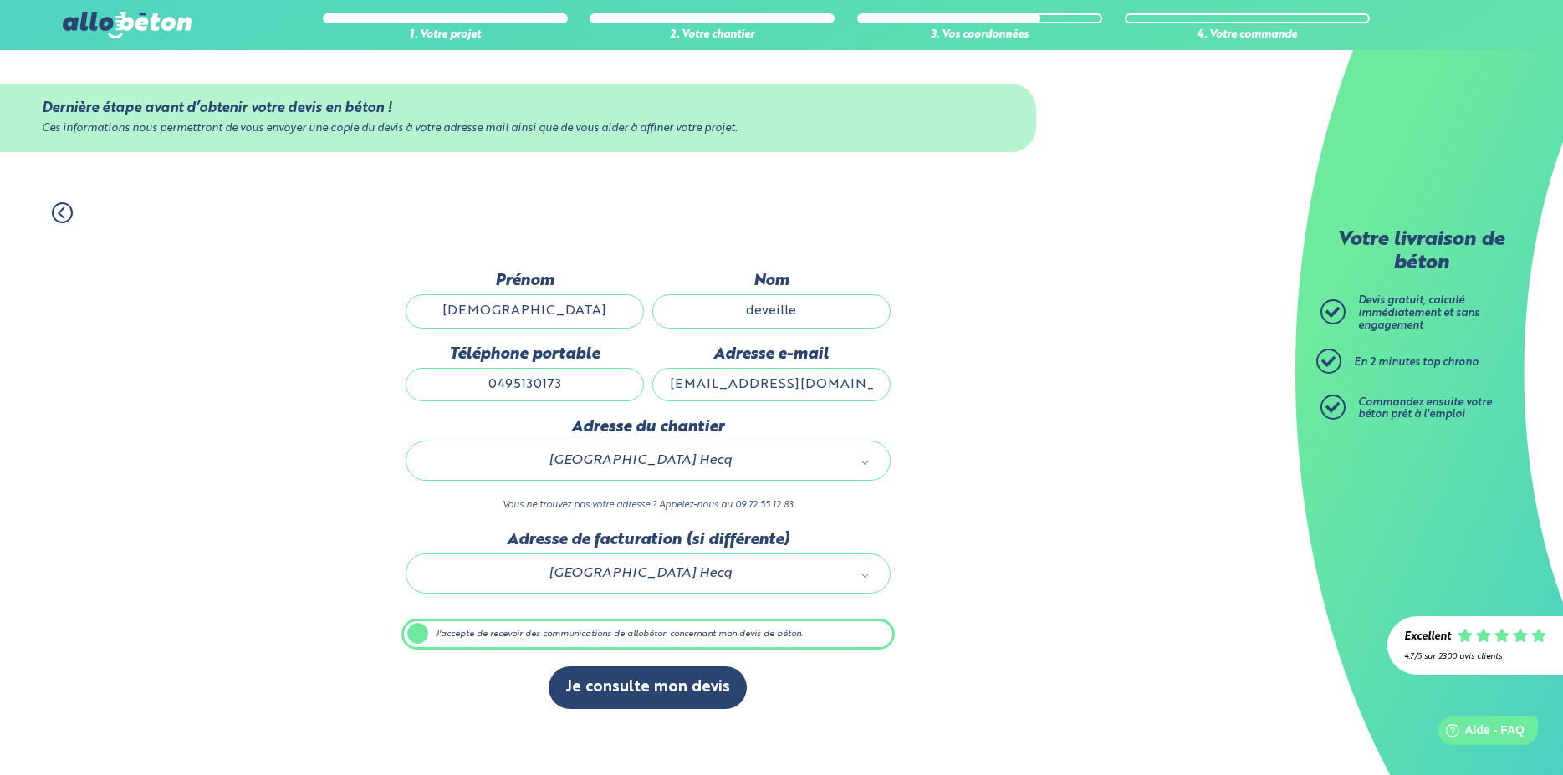
click at [534, 392] on input "0495130173" at bounding box center [525, 384] width 238 height 33
type input "0495132273"
click at [638, 692] on button "Je consulte mon devis" at bounding box center [648, 688] width 198 height 43
